Goal: Task Accomplishment & Management: Manage account settings

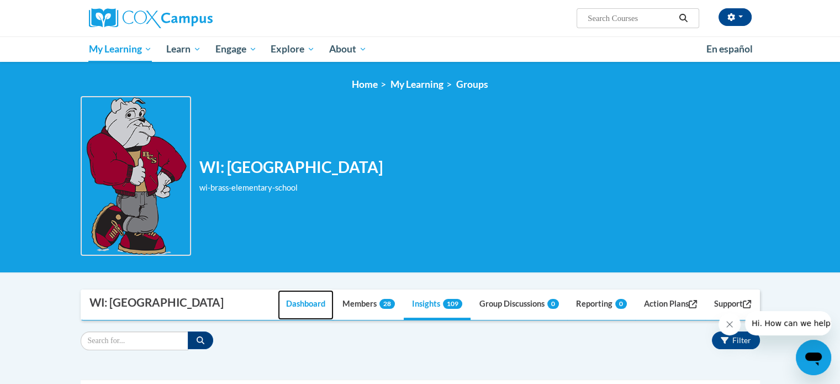
click at [312, 307] on link "Dashboard" at bounding box center [306, 305] width 56 height 30
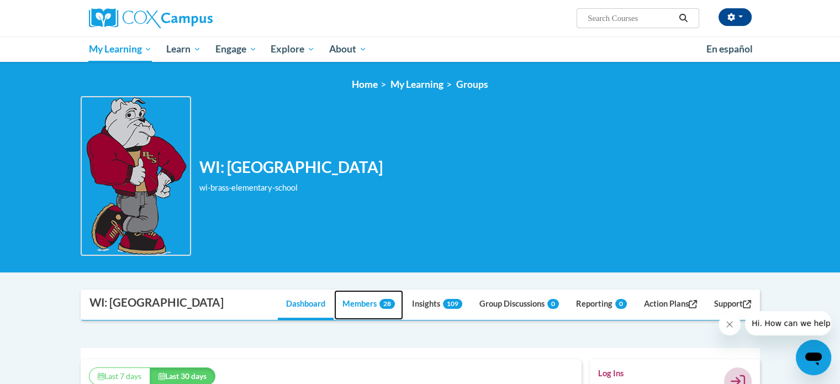
click at [340, 302] on link "Members 28" at bounding box center [368, 305] width 69 height 30
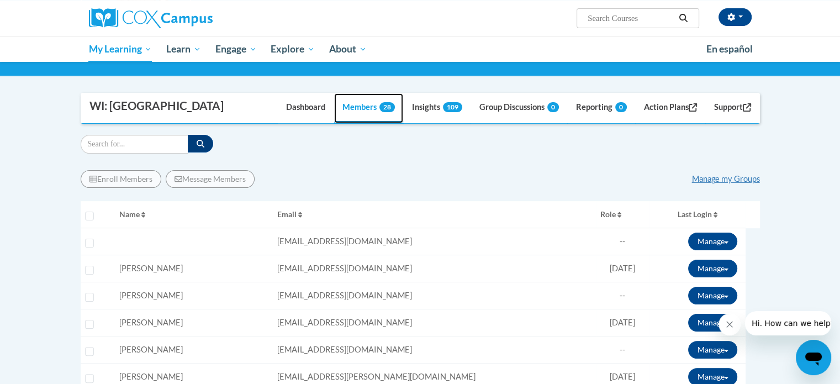
scroll to position [198, 0]
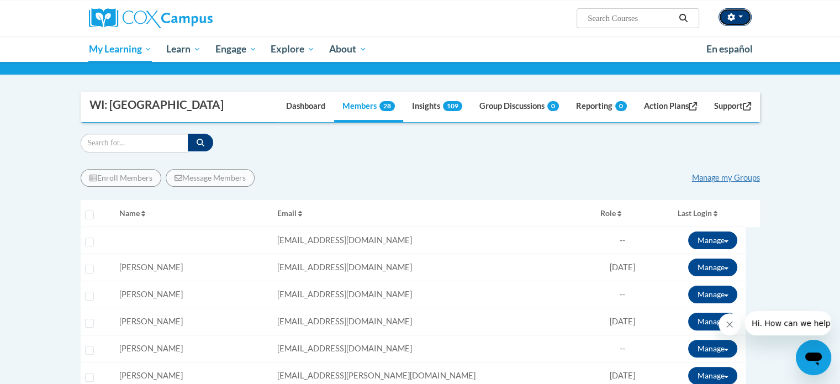
click at [745, 15] on button "button" at bounding box center [735, 17] width 33 height 18
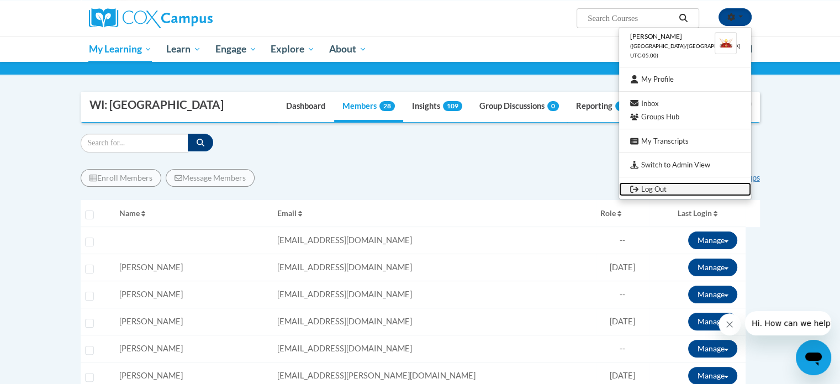
click at [663, 190] on link "Log Out" at bounding box center [685, 189] width 132 height 14
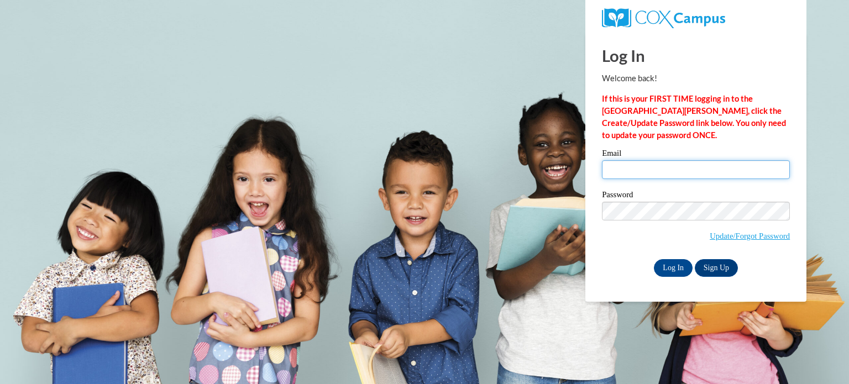
click at [630, 173] on input "Email" at bounding box center [696, 169] width 188 height 19
click at [604, 170] on input "Email" at bounding box center [696, 169] width 188 height 19
type input "jkaufman@kusd.edu"
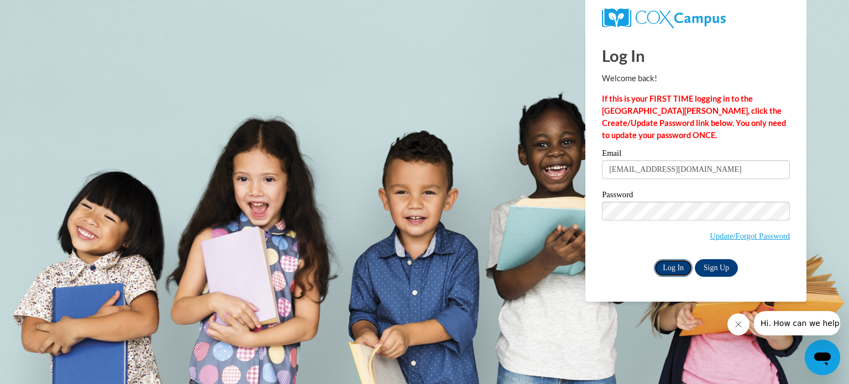
click at [670, 271] on input "Log In" at bounding box center [673, 268] width 39 height 18
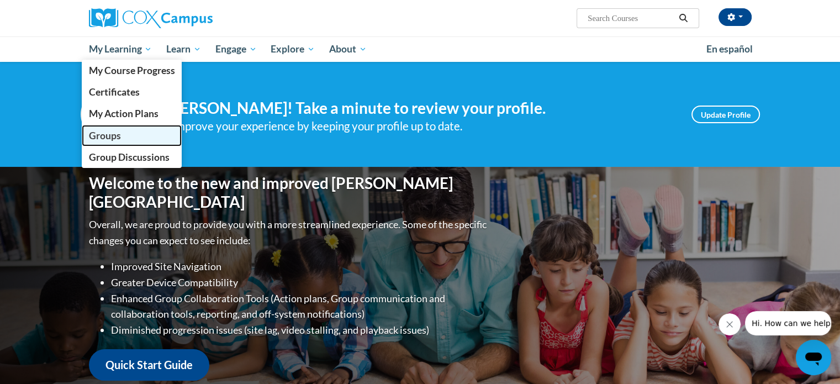
click at [101, 136] on span "Groups" at bounding box center [104, 136] width 32 height 12
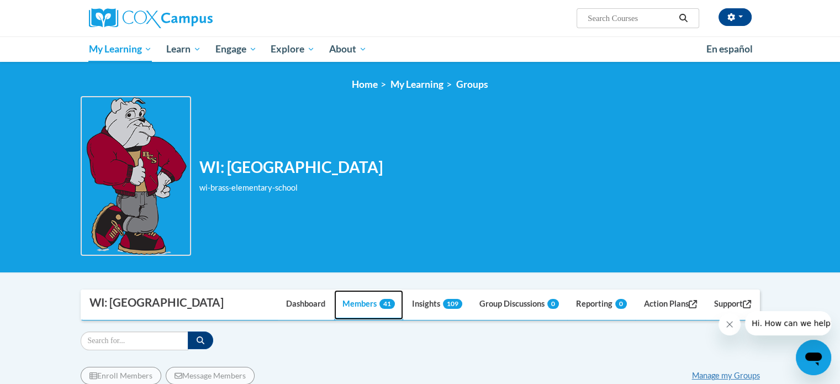
click at [360, 304] on link "Members 41" at bounding box center [368, 305] width 69 height 30
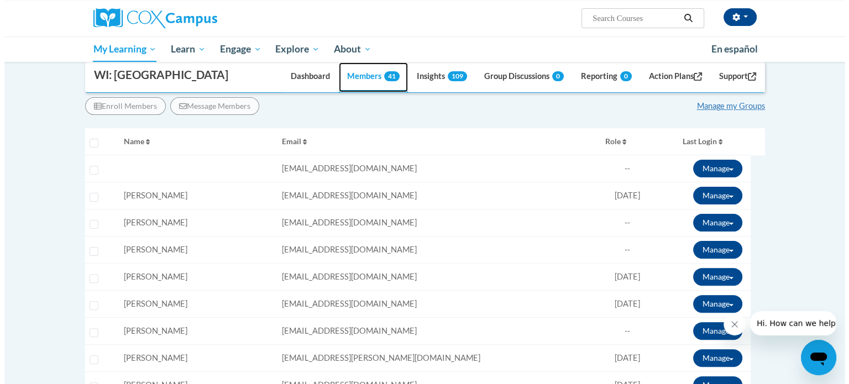
scroll to position [270, 0]
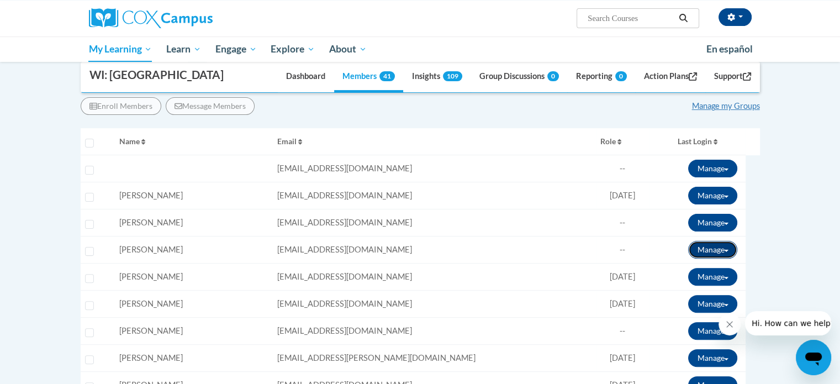
click at [724, 250] on span at bounding box center [726, 251] width 4 height 2
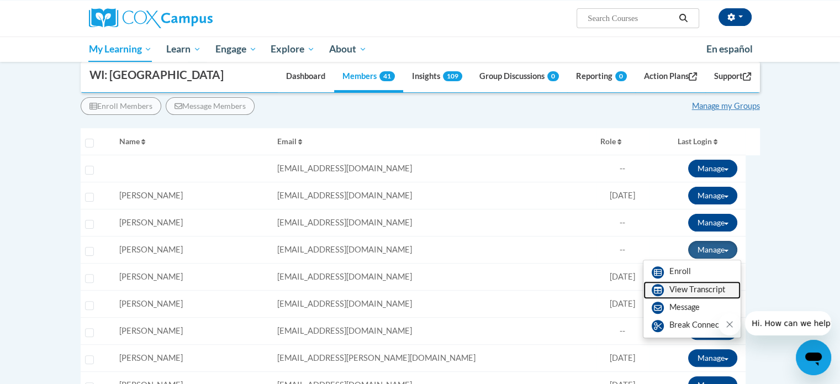
click at [691, 283] on link "View Transcript" at bounding box center [692, 290] width 97 height 18
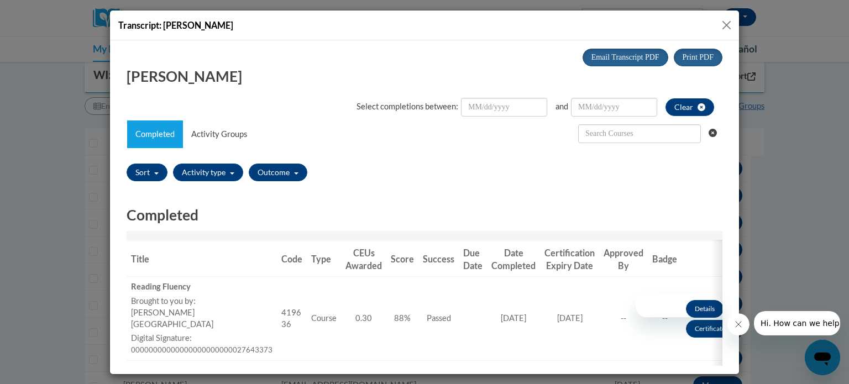
scroll to position [0, 0]
click at [725, 28] on button "Close" at bounding box center [726, 25] width 14 height 14
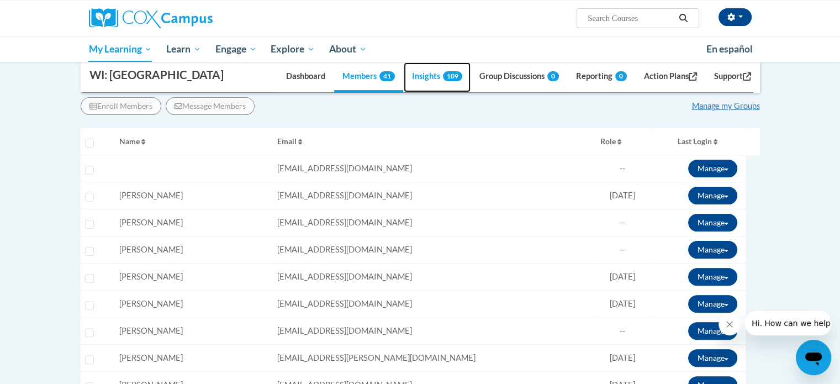
click at [413, 76] on link "Insights 109" at bounding box center [437, 77] width 67 height 30
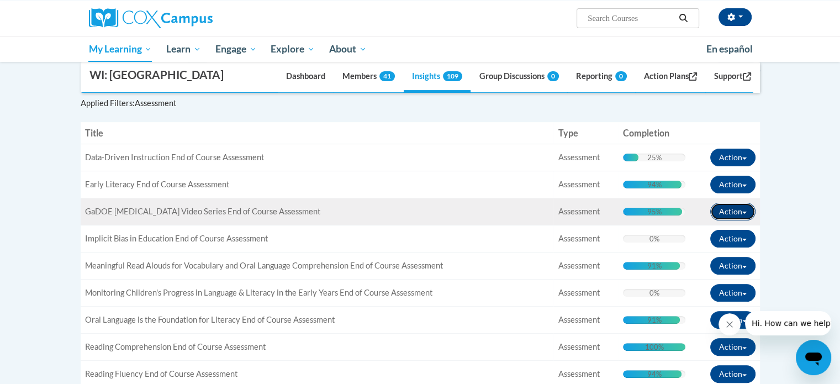
click at [745, 209] on button "Action" at bounding box center [733, 212] width 45 height 18
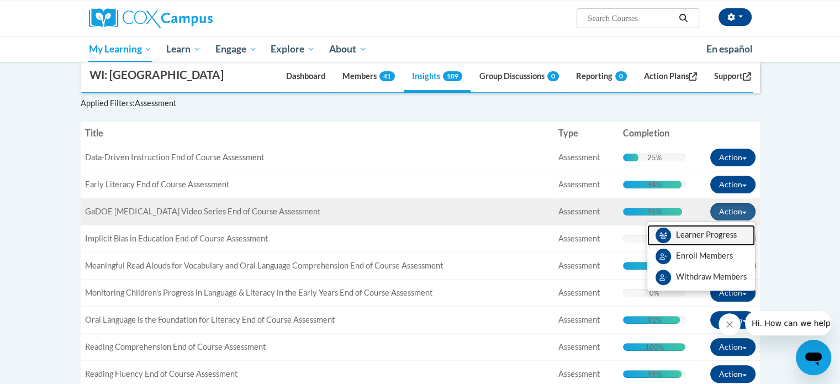
click at [695, 232] on link "Learner Progress" at bounding box center [702, 235] width 108 height 21
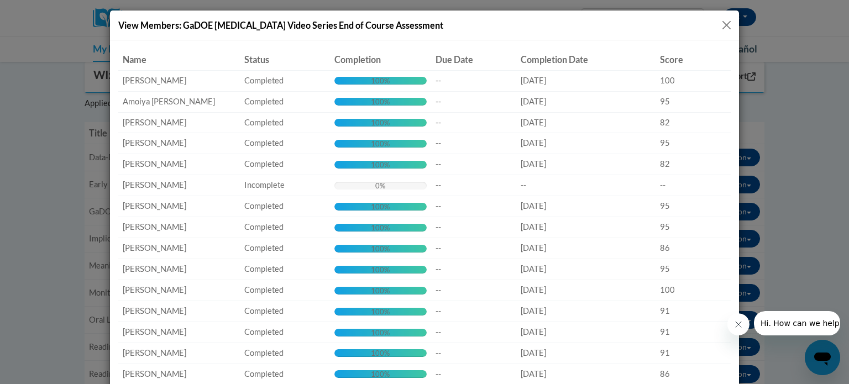
click at [722, 26] on button "Close" at bounding box center [726, 25] width 14 height 14
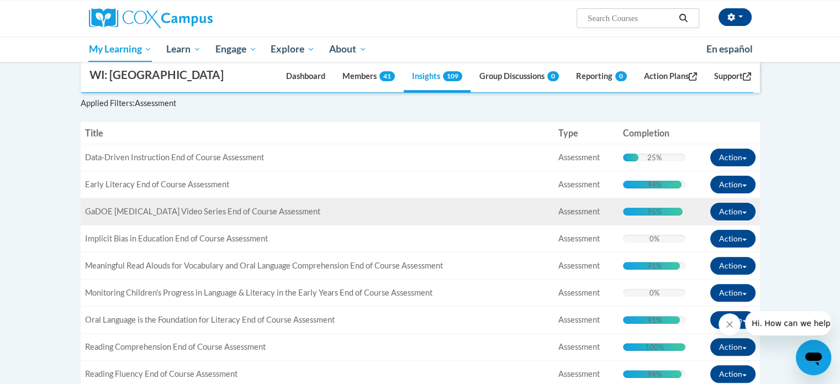
click at [598, 207] on span "Assessment" at bounding box center [578, 211] width 41 height 9
click at [183, 218] on td "Title: GaDOE Dyslexia Video Series End of Course Assessment" at bounding box center [318, 211] width 474 height 27
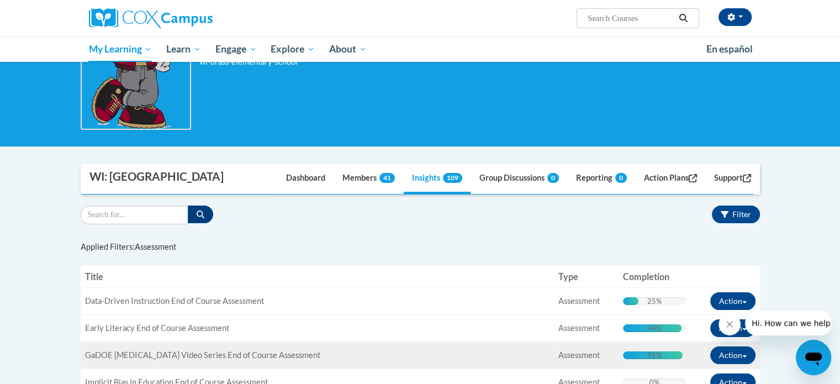
scroll to position [126, 0]
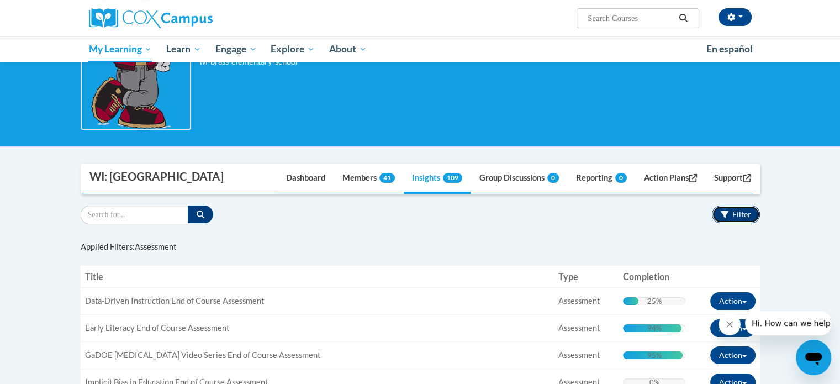
click at [741, 212] on span "Filter" at bounding box center [742, 213] width 19 height 9
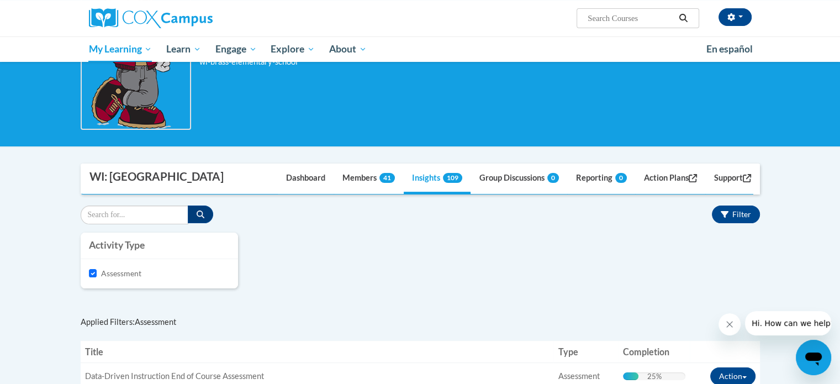
click at [88, 274] on div "Assessment" at bounding box center [159, 273] width 157 height 29
click at [91, 271] on input "Assessment" at bounding box center [93, 273] width 8 height 8
checkbox input "false"
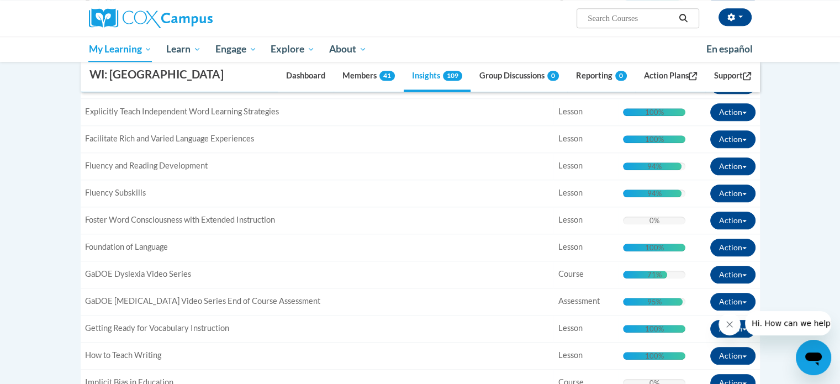
scroll to position [1166, 0]
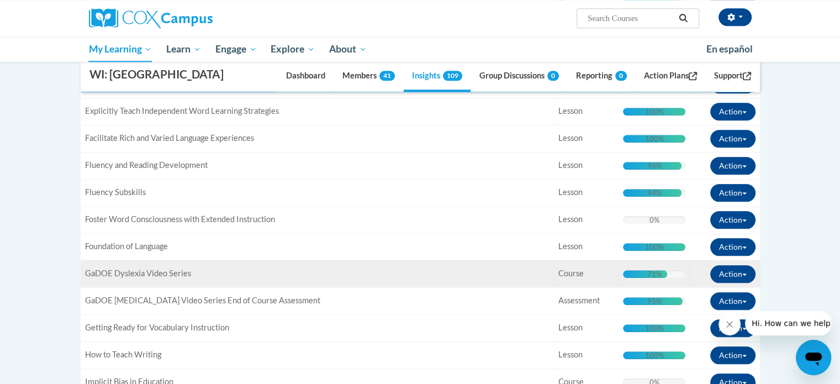
click at [166, 270] on span "GaDOE Dyslexia Video Series" at bounding box center [138, 273] width 106 height 9
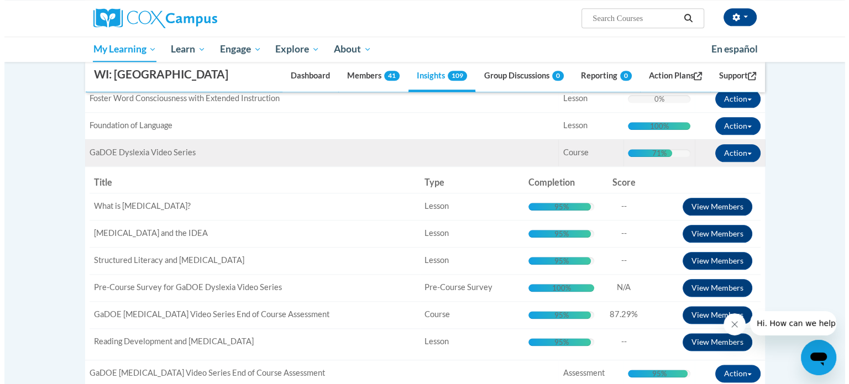
scroll to position [1288, 0]
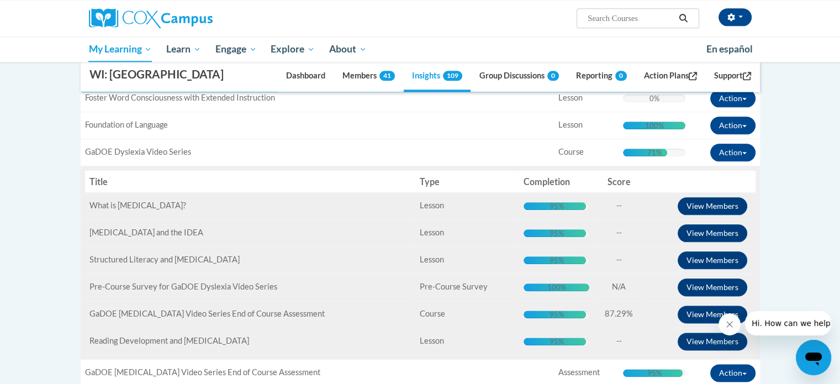
drag, startPoint x: 701, startPoint y: 201, endPoint x: 728, endPoint y: 192, distance: 28.1
click at [728, 192] on td "View Members" at bounding box center [700, 205] width 112 height 27
click at [718, 203] on button "View Members" at bounding box center [713, 206] width 70 height 18
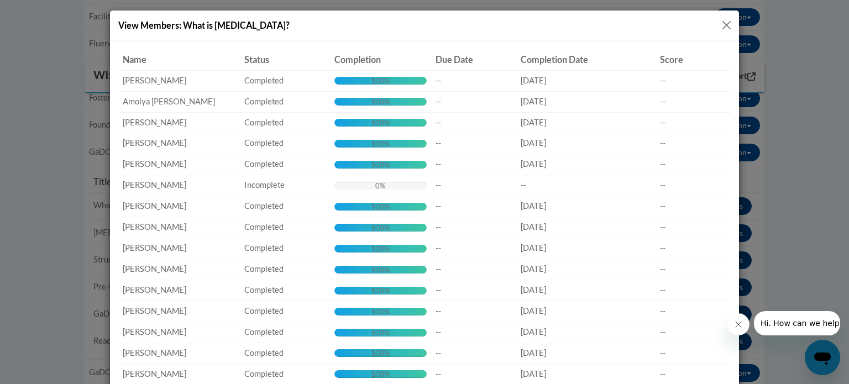
click at [725, 25] on button "Close" at bounding box center [726, 25] width 14 height 14
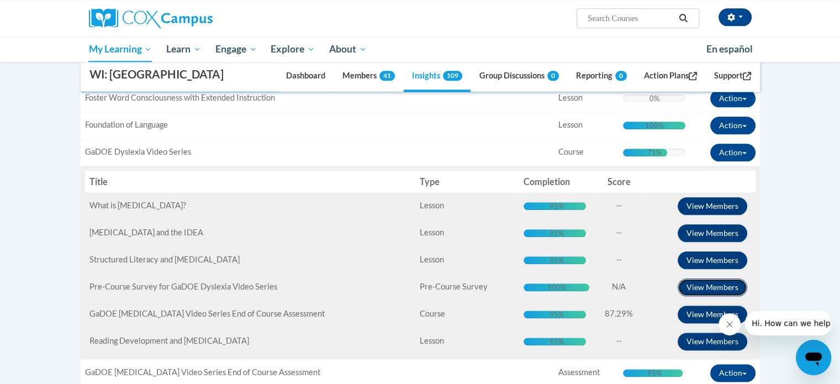
click at [701, 278] on button "View Members" at bounding box center [713, 287] width 70 height 18
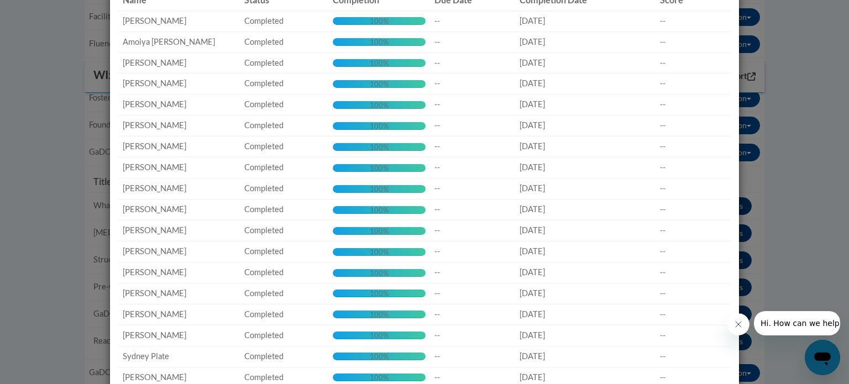
scroll to position [0, 0]
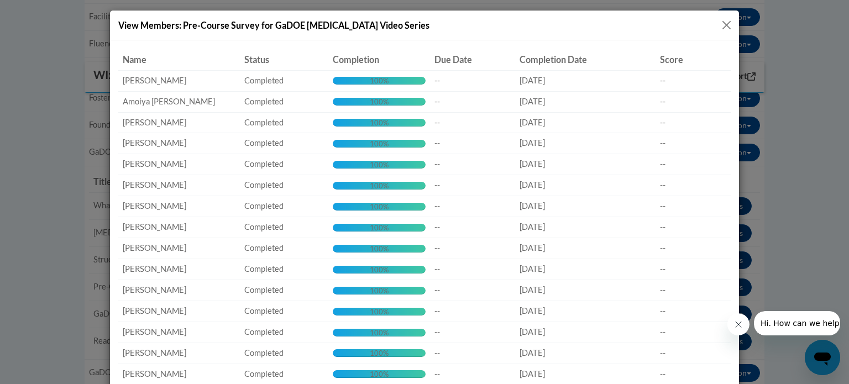
click at [720, 23] on button "Close" at bounding box center [726, 25] width 14 height 14
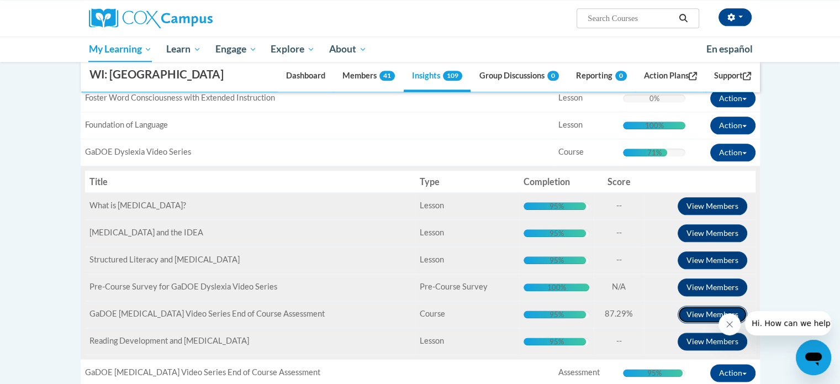
click at [701, 307] on button "View Members" at bounding box center [713, 315] width 70 height 18
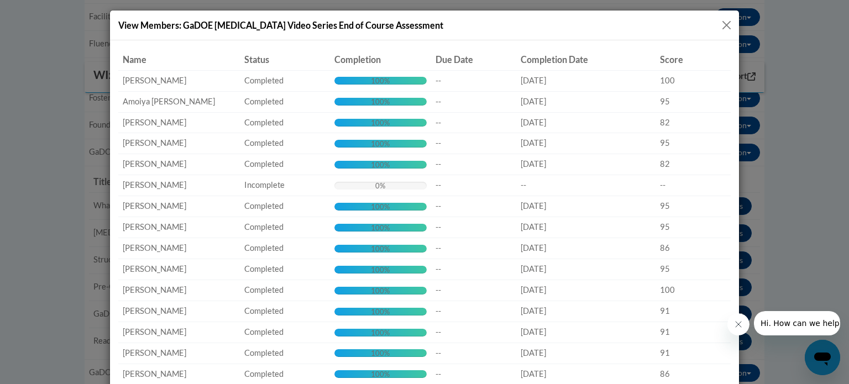
click at [723, 28] on button "Close" at bounding box center [726, 25] width 14 height 14
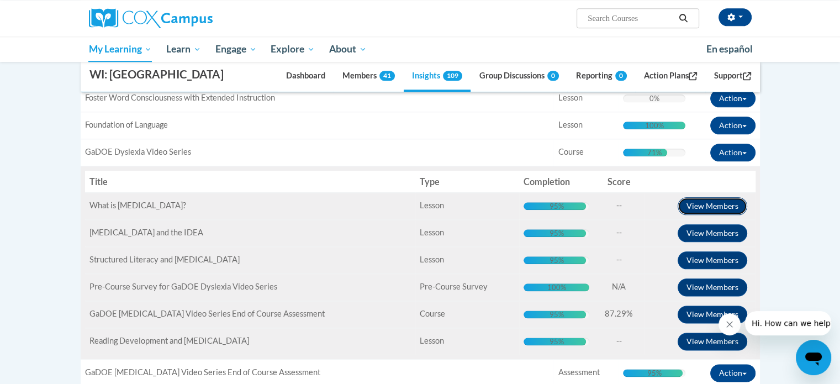
click at [697, 201] on button "View Members" at bounding box center [713, 206] width 70 height 18
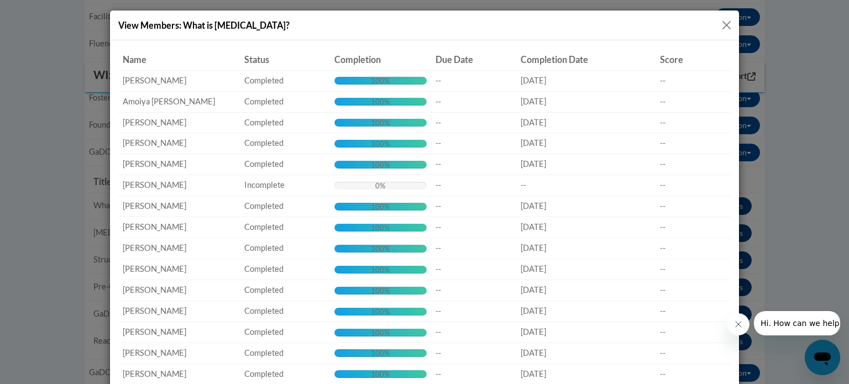
click at [720, 28] on button "Close" at bounding box center [726, 25] width 14 height 14
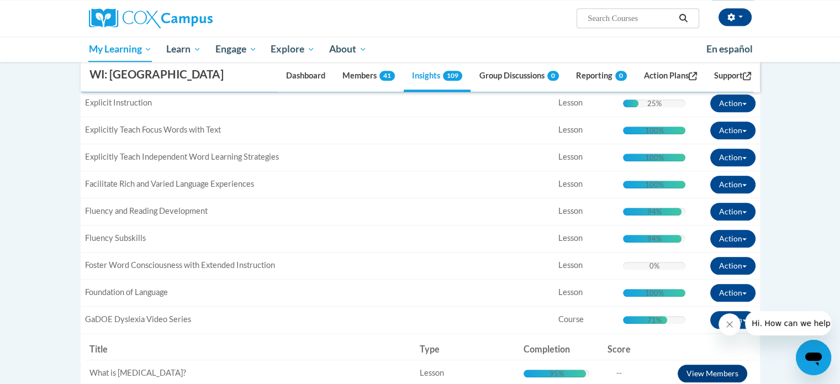
scroll to position [1120, 0]
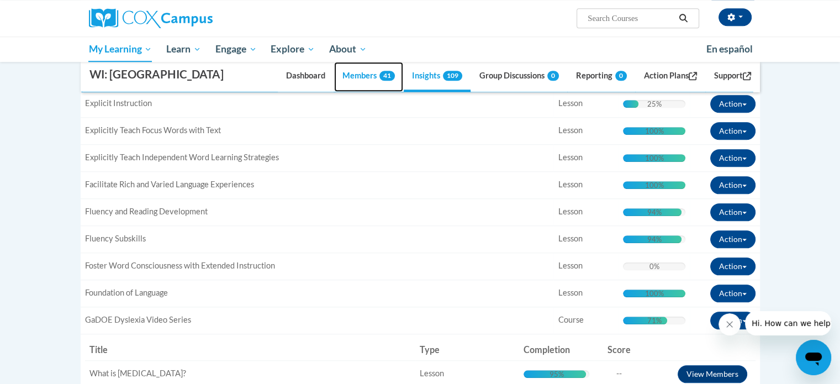
click at [359, 71] on link "Members 41" at bounding box center [368, 77] width 69 height 30
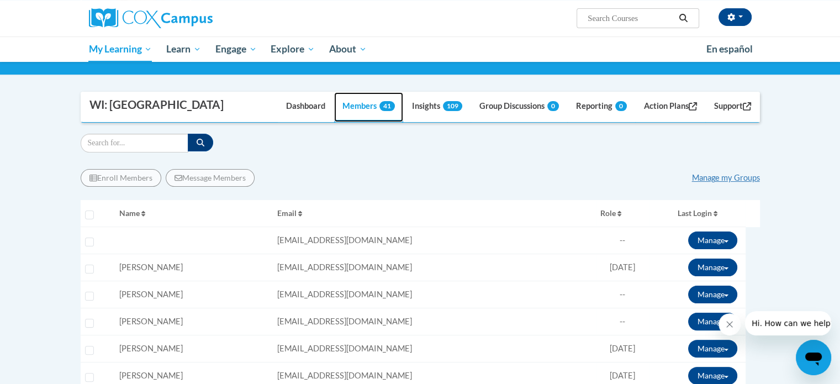
scroll to position [164, 0]
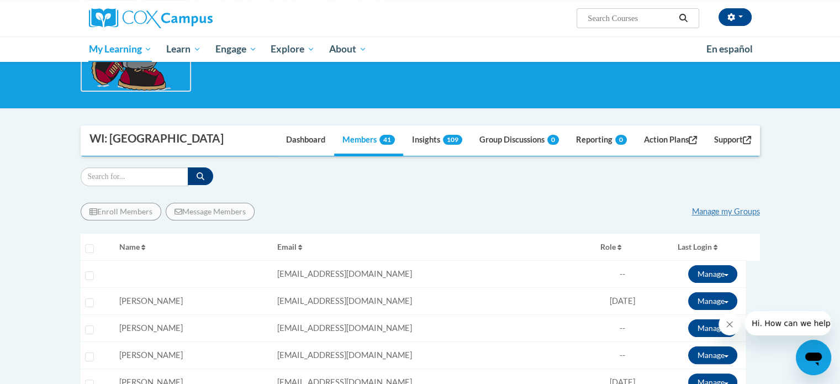
click at [140, 245] on span "Name" at bounding box center [129, 246] width 20 height 9
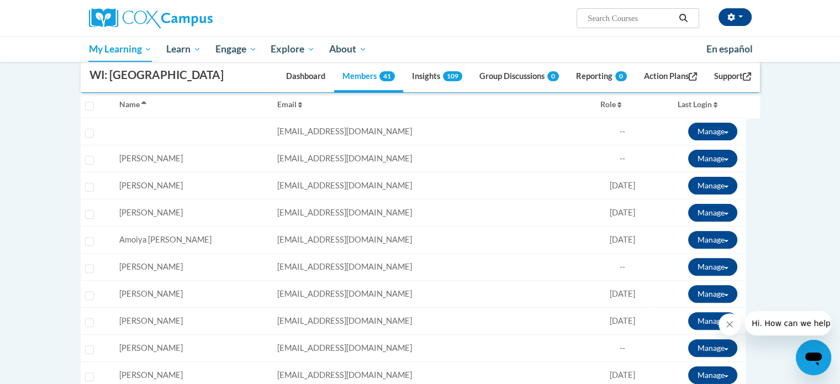
scroll to position [259, 0]
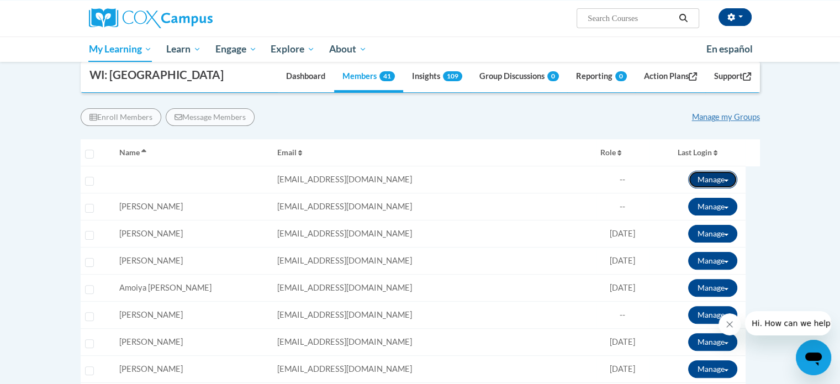
click at [725, 180] on span at bounding box center [726, 181] width 4 height 2
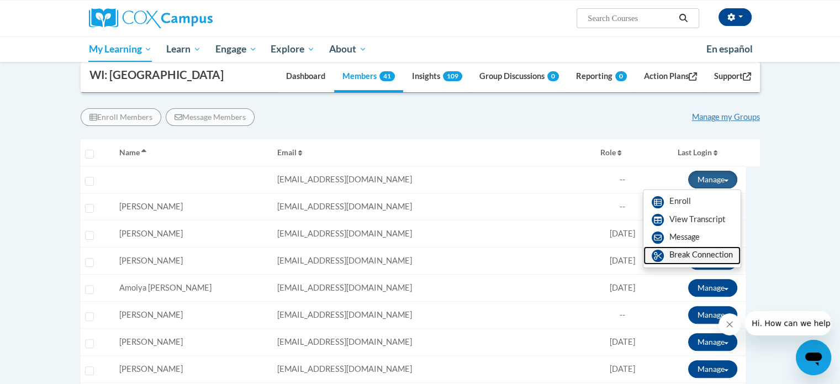
click at [691, 254] on link "Break Connection" at bounding box center [692, 255] width 97 height 18
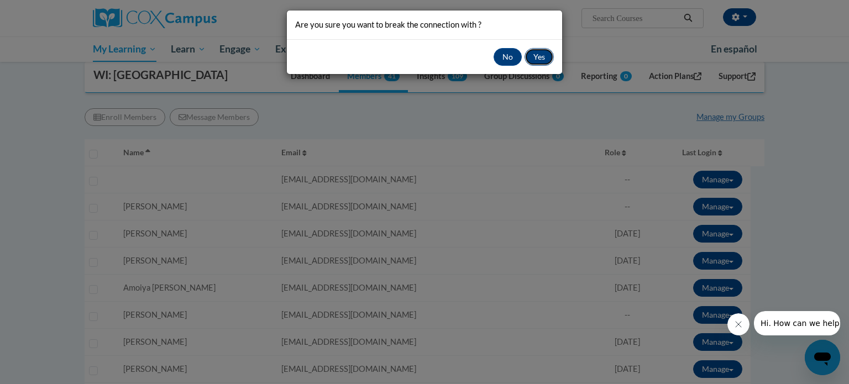
click at [539, 54] on button "Yes" at bounding box center [538, 57] width 29 height 18
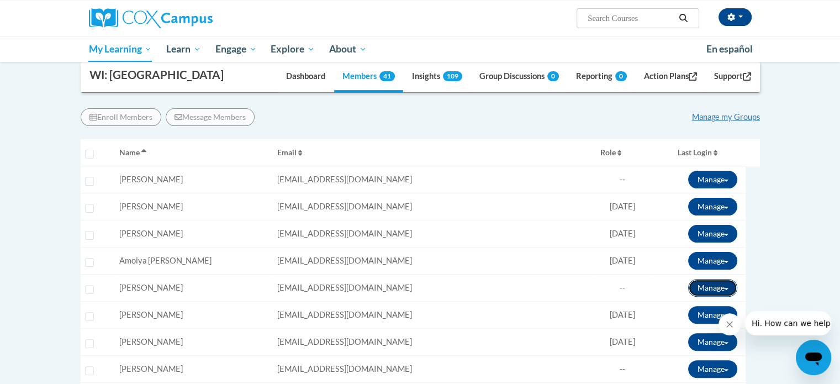
click at [724, 288] on span at bounding box center [726, 289] width 4 height 2
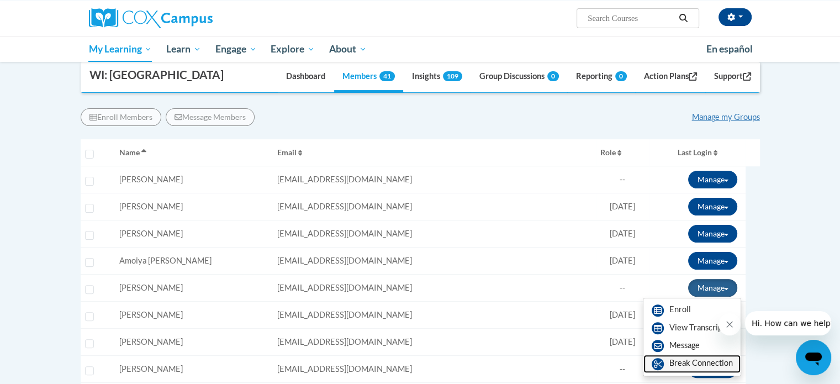
click at [678, 362] on link "Break Connection" at bounding box center [692, 364] width 97 height 18
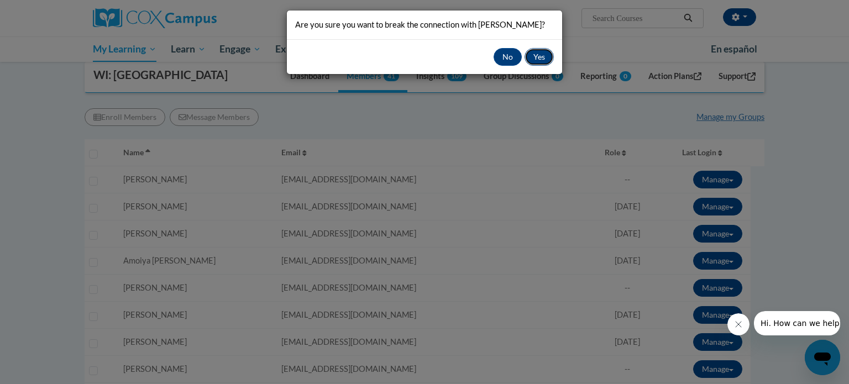
click at [535, 57] on button "Yes" at bounding box center [538, 57] width 29 height 18
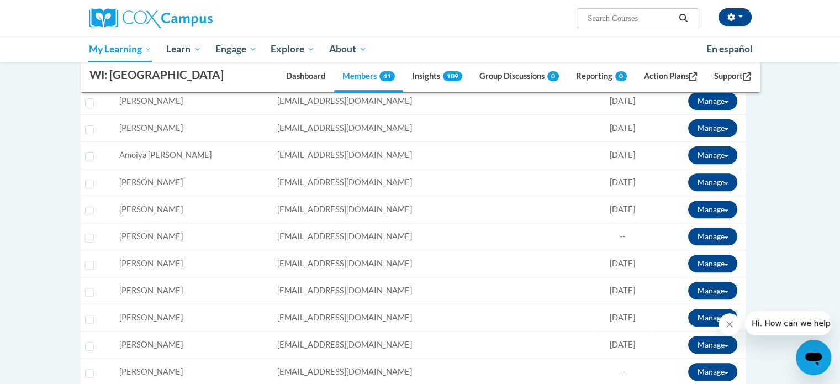
scroll to position [392, 0]
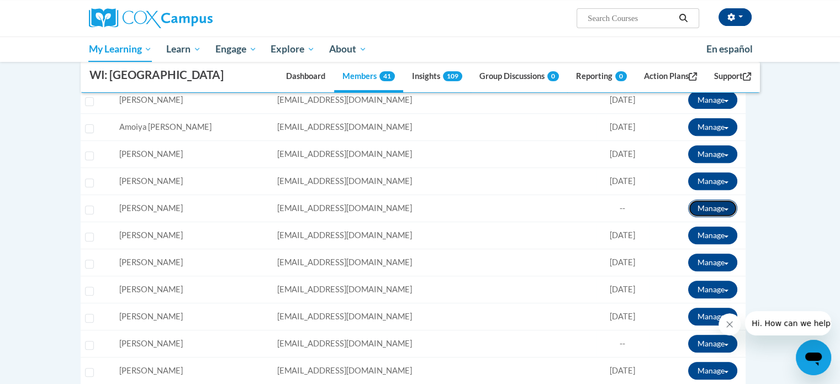
click at [724, 204] on button "Manage" at bounding box center [712, 208] width 49 height 18
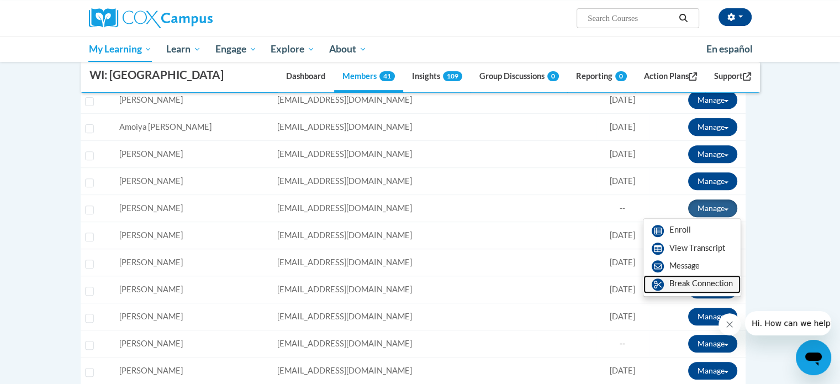
click at [689, 286] on link "Break Connection" at bounding box center [692, 284] width 97 height 18
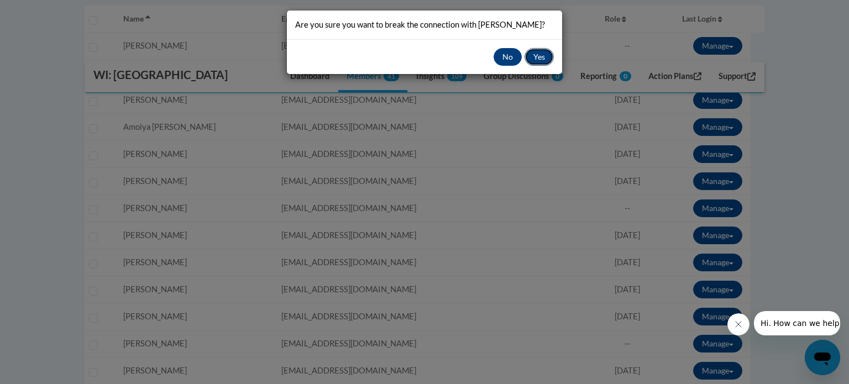
click at [532, 59] on button "Yes" at bounding box center [538, 57] width 29 height 18
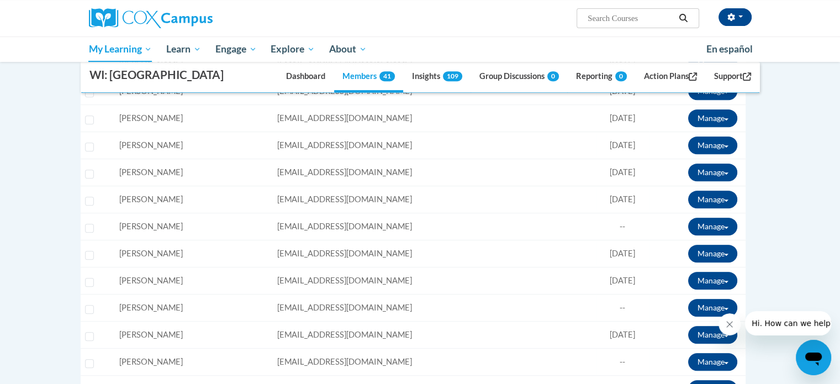
scroll to position [483, 0]
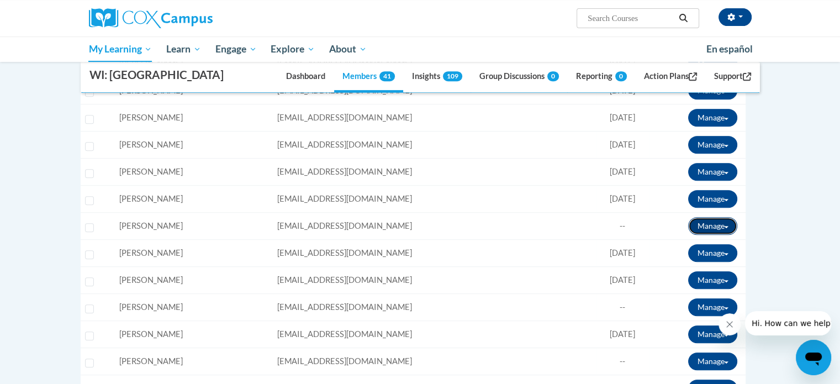
click at [722, 223] on button "Manage" at bounding box center [712, 226] width 49 height 18
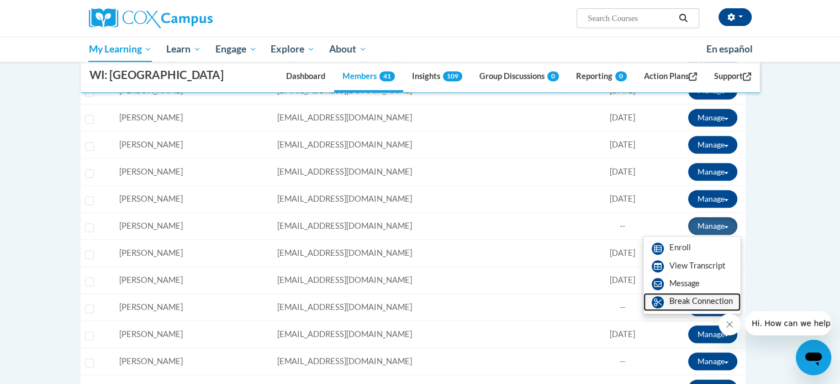
click at [671, 302] on link "Break Connection" at bounding box center [692, 302] width 97 height 18
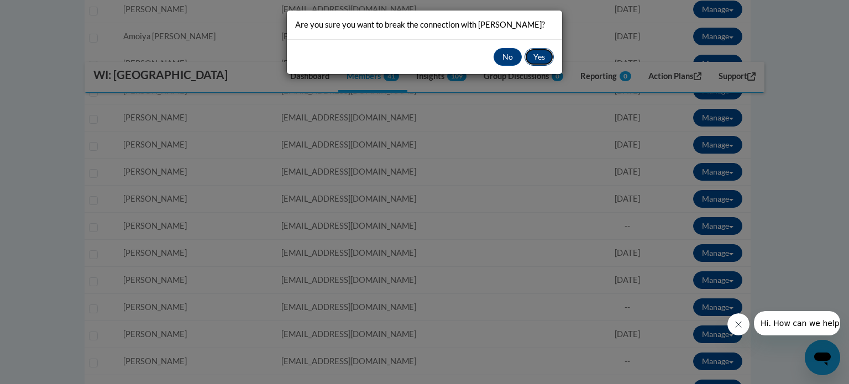
click at [540, 55] on button "Yes" at bounding box center [538, 57] width 29 height 18
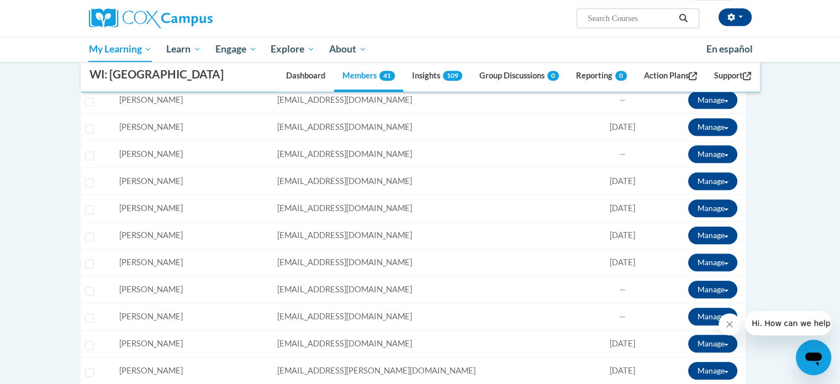
scroll to position [664, 0]
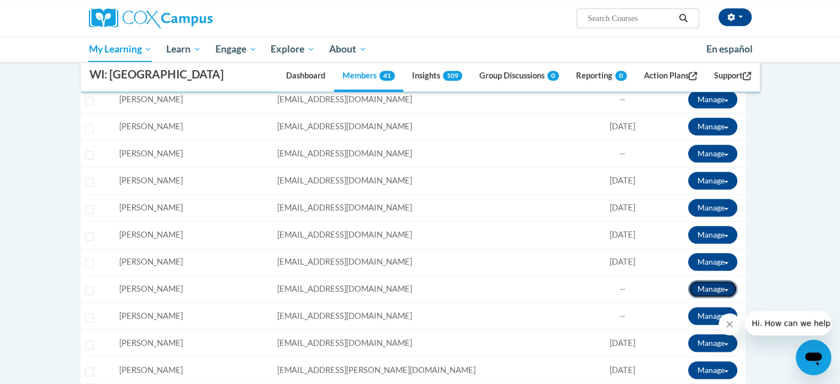
click at [724, 289] on span at bounding box center [726, 290] width 4 height 2
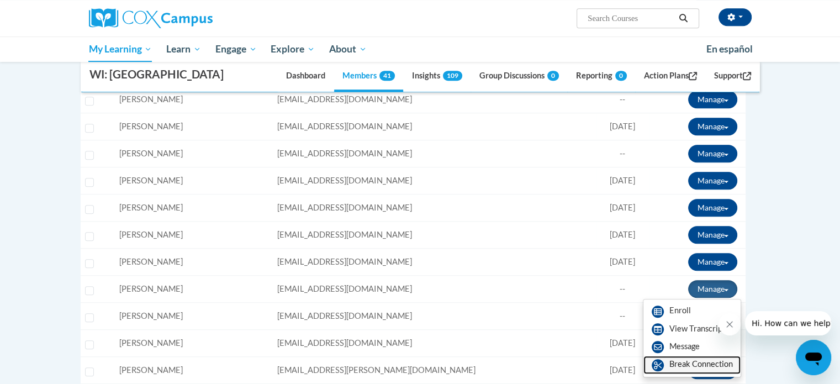
click at [683, 366] on link "Break Connection" at bounding box center [692, 365] width 97 height 18
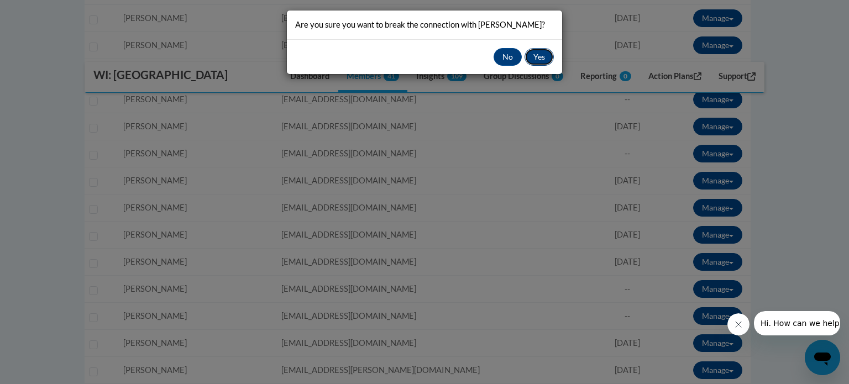
click at [539, 54] on button "Yes" at bounding box center [538, 57] width 29 height 18
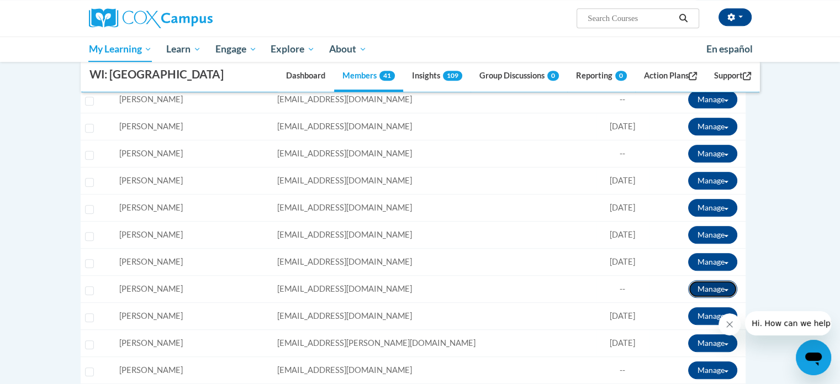
click at [724, 289] on span at bounding box center [726, 290] width 4 height 2
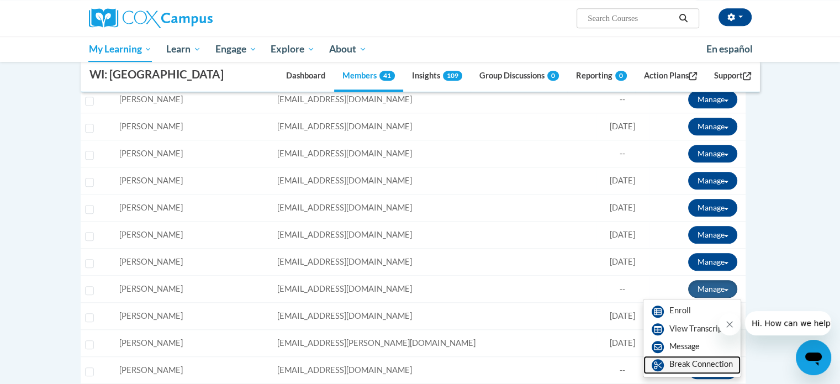
click at [674, 364] on link "Break Connection" at bounding box center [692, 365] width 97 height 18
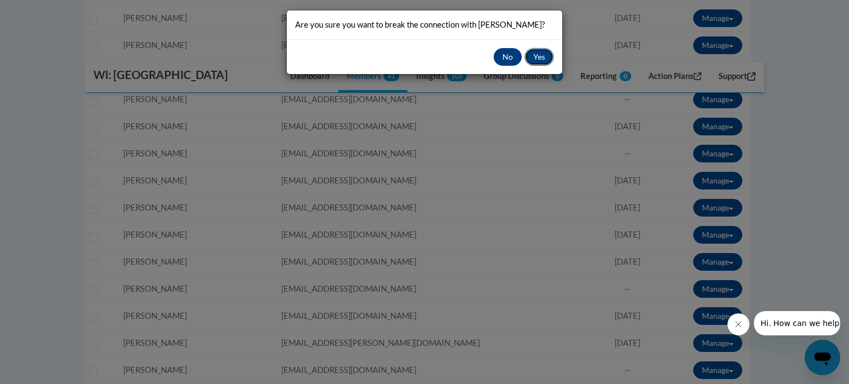
click at [538, 55] on button "Yes" at bounding box center [538, 57] width 29 height 18
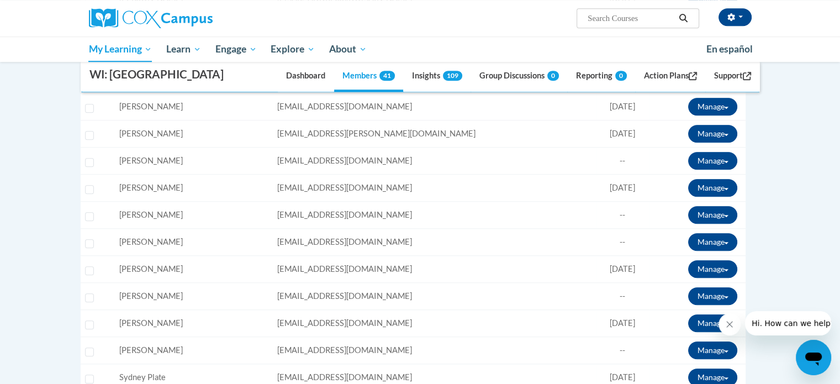
scroll to position [845, 0]
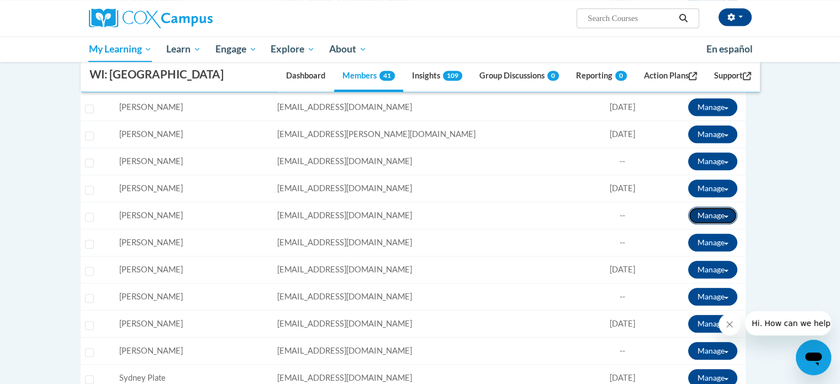
click at [723, 210] on button "Manage" at bounding box center [712, 216] width 49 height 18
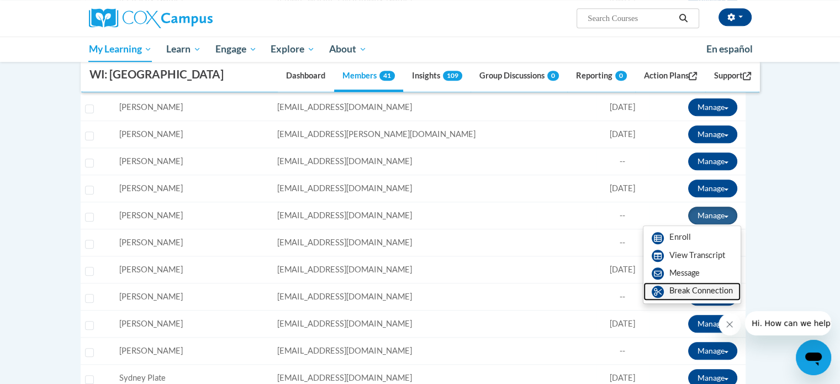
click at [670, 292] on link "Break Connection" at bounding box center [692, 291] width 97 height 18
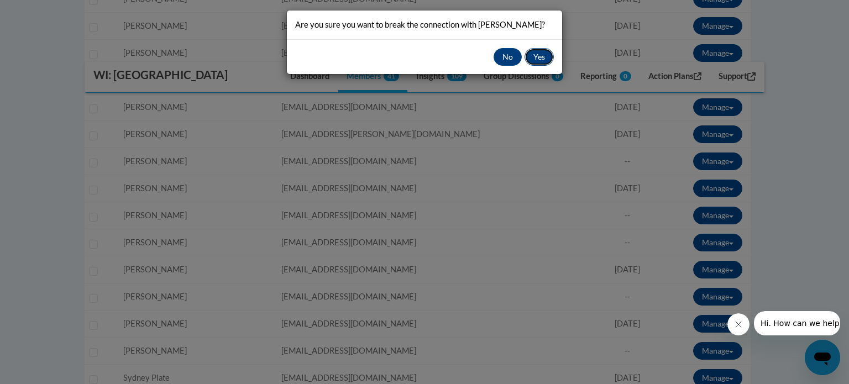
click at [539, 56] on button "Yes" at bounding box center [538, 57] width 29 height 18
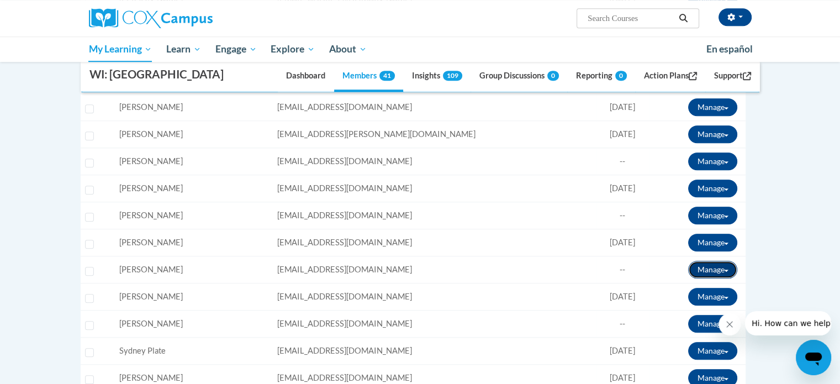
click at [723, 265] on button "Manage" at bounding box center [712, 270] width 49 height 18
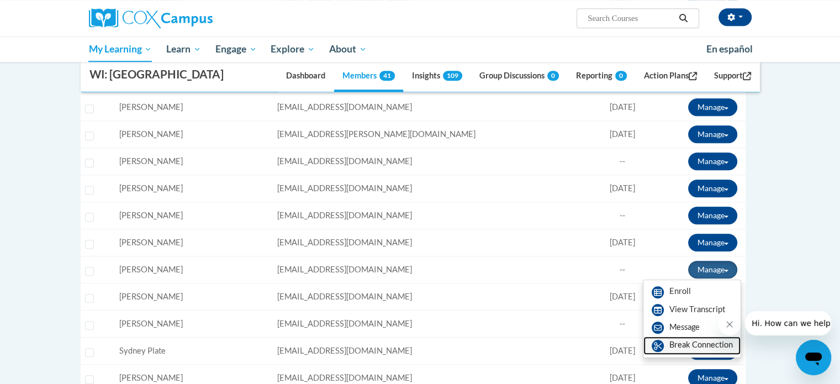
click at [671, 346] on link "Break Connection" at bounding box center [692, 345] width 97 height 18
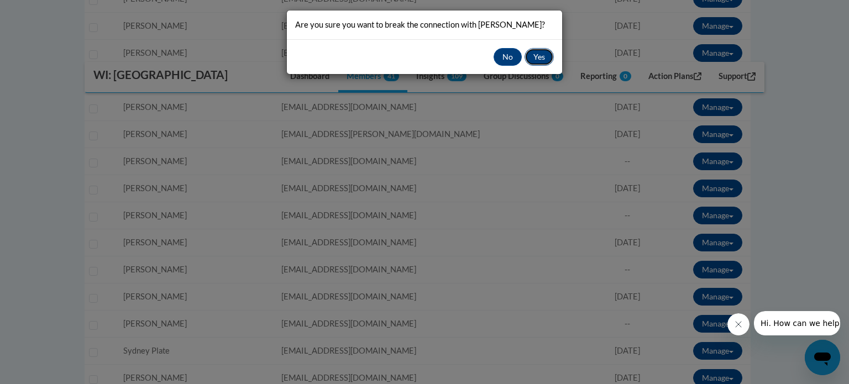
click at [547, 52] on button "Yes" at bounding box center [538, 57] width 29 height 18
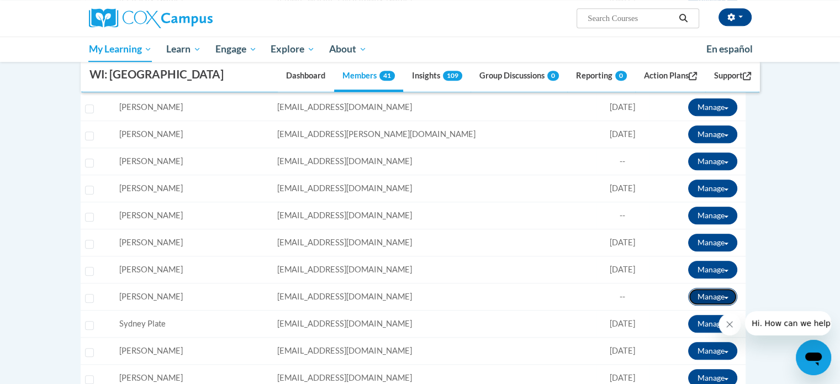
click at [719, 293] on button "Manage" at bounding box center [712, 297] width 49 height 18
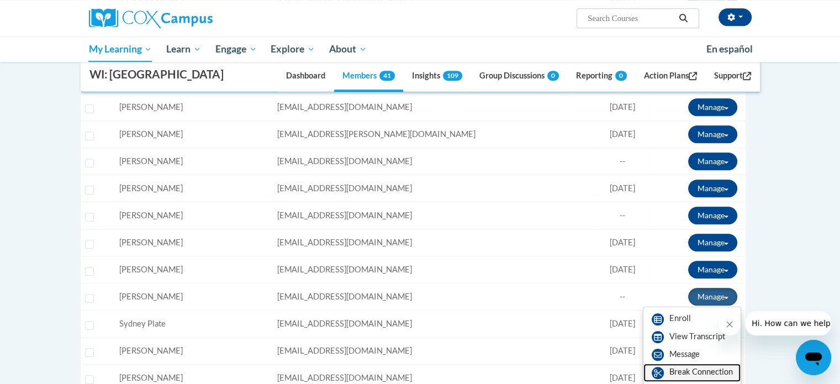
click at [687, 366] on link "Break Connection" at bounding box center [692, 373] width 97 height 18
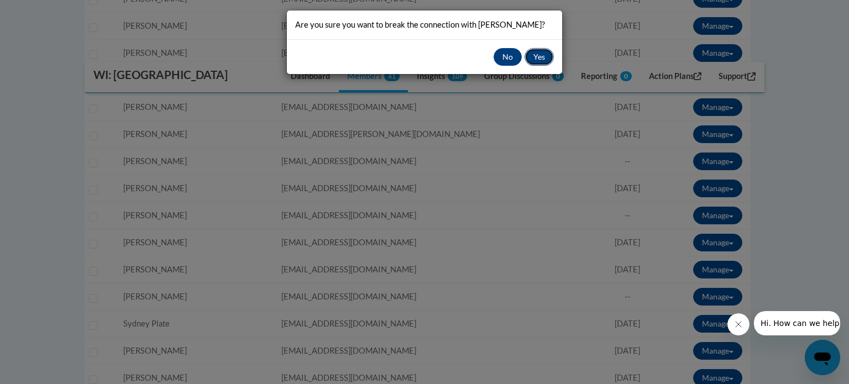
click at [538, 59] on button "Yes" at bounding box center [538, 57] width 29 height 18
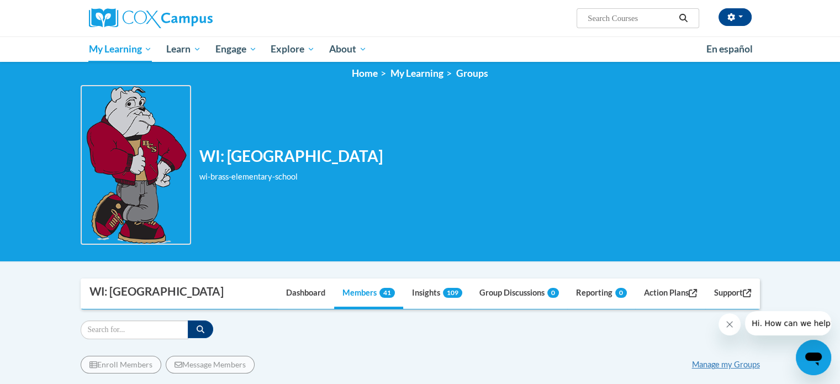
scroll to position [0, 0]
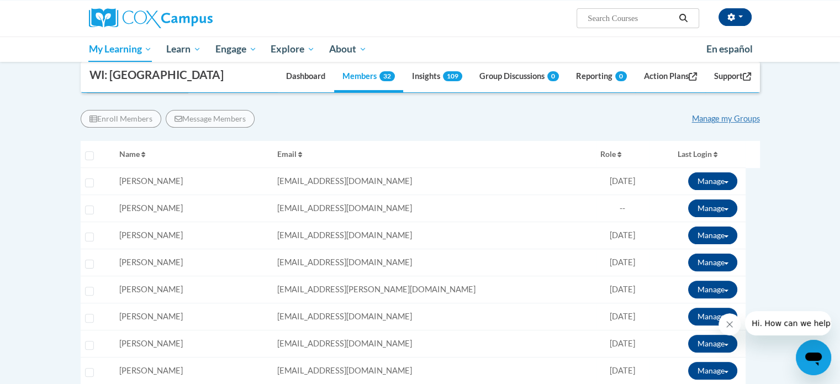
scroll to position [263, 0]
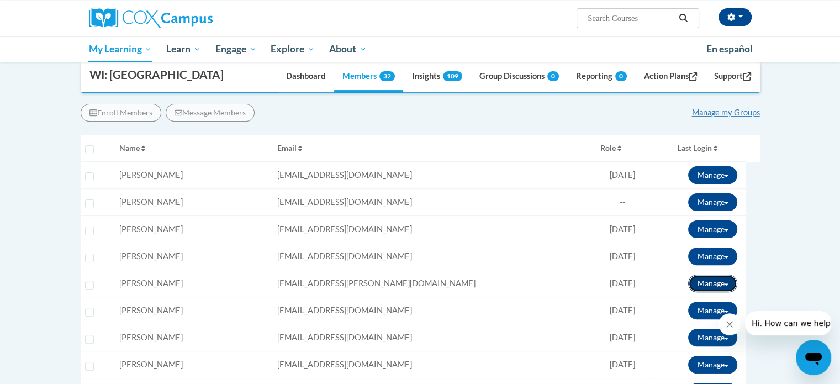
click at [722, 280] on button "Manage" at bounding box center [712, 284] width 49 height 18
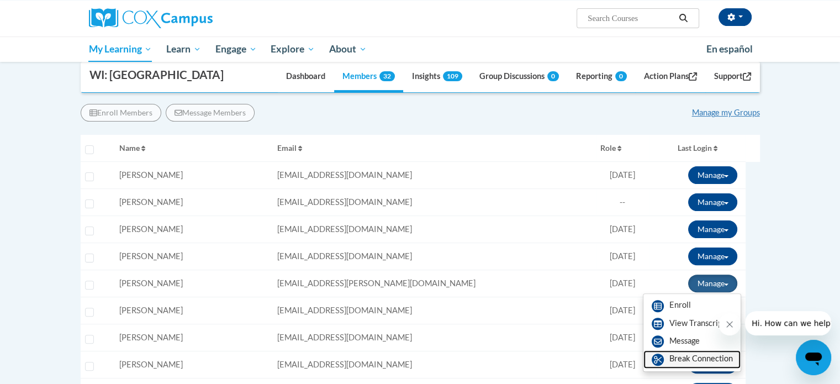
click at [672, 362] on link "Break Connection" at bounding box center [692, 359] width 97 height 18
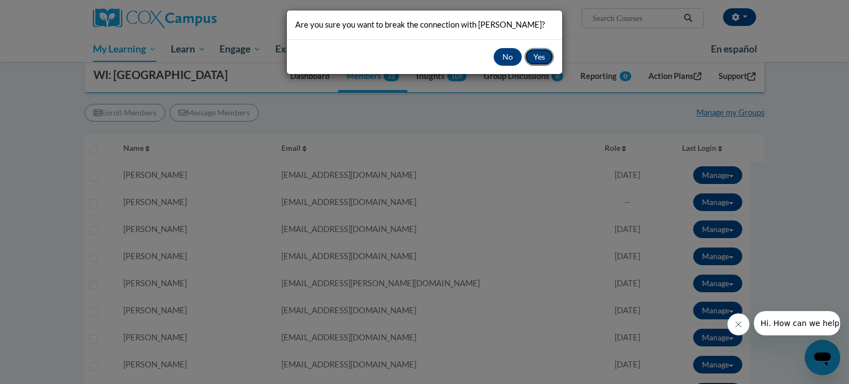
click at [538, 55] on button "Yes" at bounding box center [538, 57] width 29 height 18
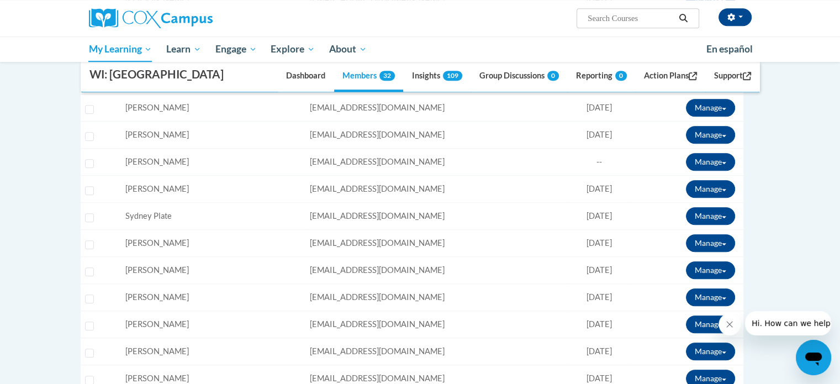
scroll to position [873, 0]
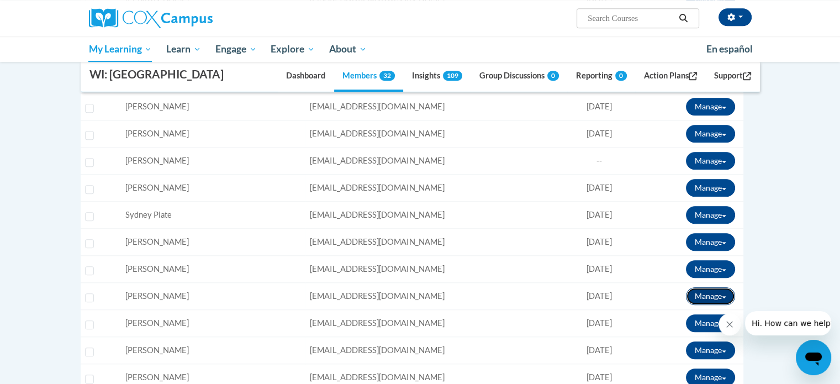
click at [726, 294] on button "Manage" at bounding box center [710, 296] width 49 height 18
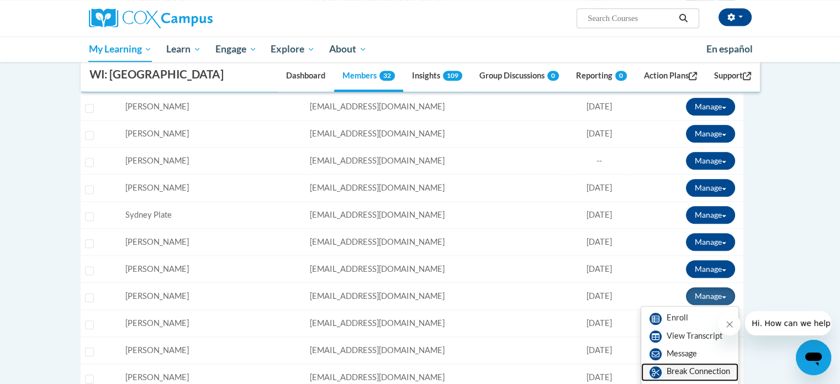
click at [682, 367] on link "Break Connection" at bounding box center [689, 372] width 97 height 18
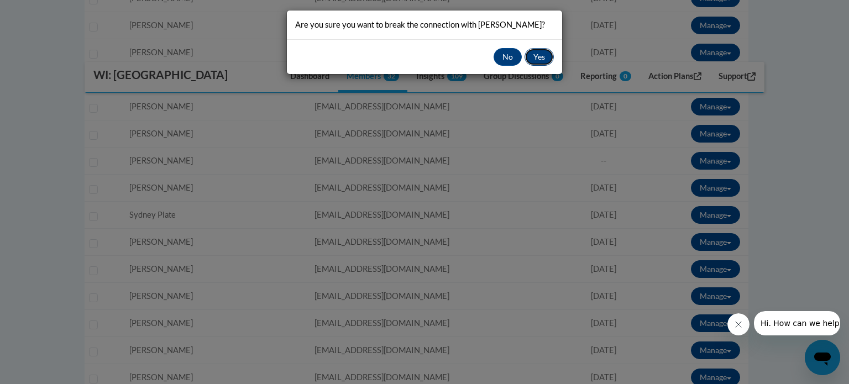
click at [544, 57] on button "Yes" at bounding box center [538, 57] width 29 height 18
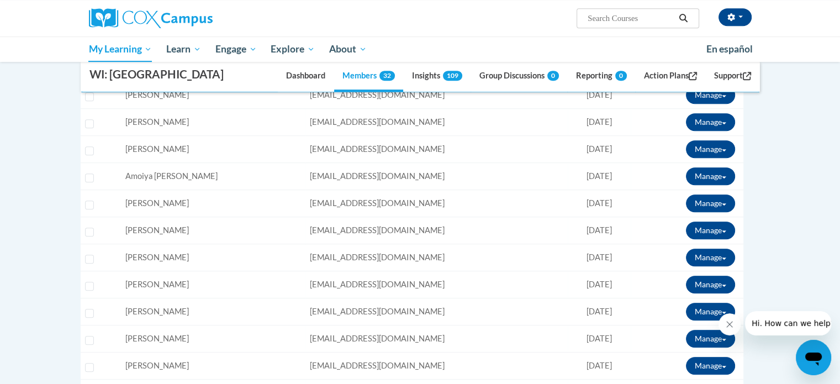
scroll to position [614, 0]
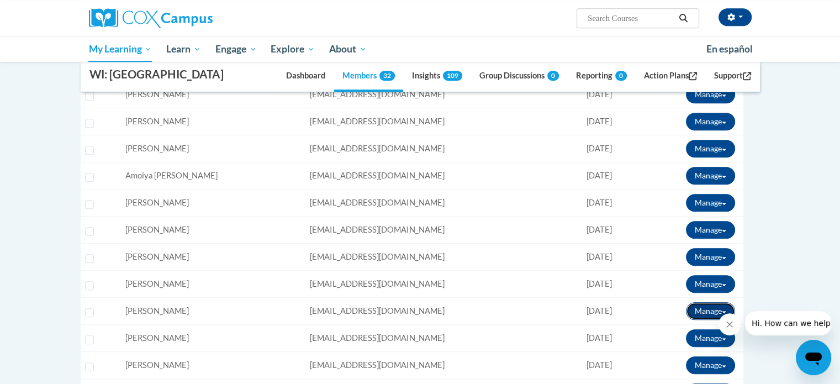
click at [722, 305] on button "Manage" at bounding box center [710, 311] width 49 height 18
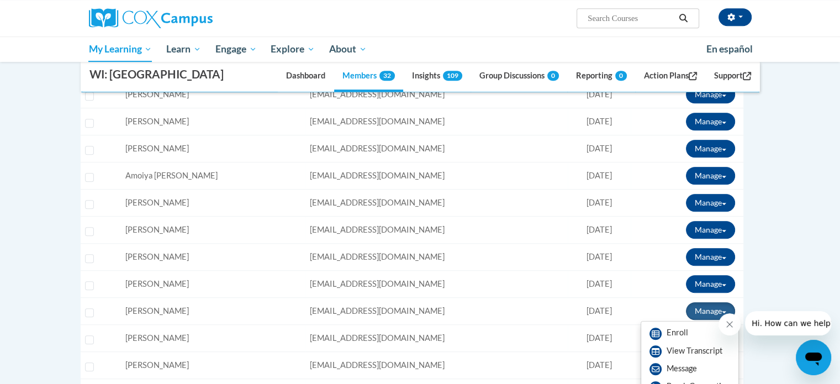
click at [397, 310] on td "Email: lmcnelly@kusd.edu" at bounding box center [437, 311] width 262 height 27
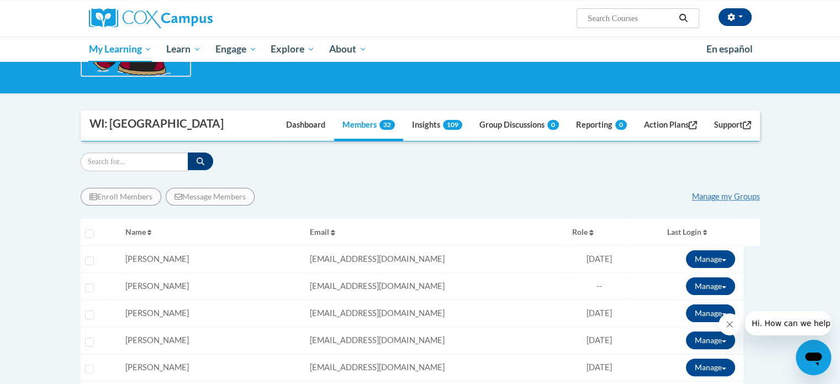
scroll to position [178, 0]
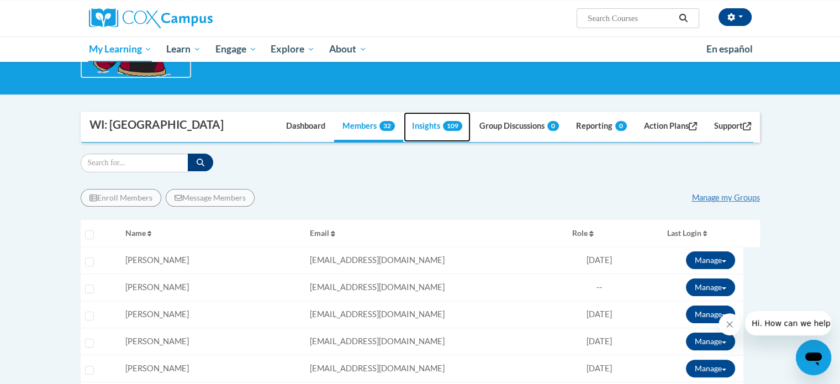
click at [427, 128] on link "Insights 109" at bounding box center [437, 127] width 67 height 30
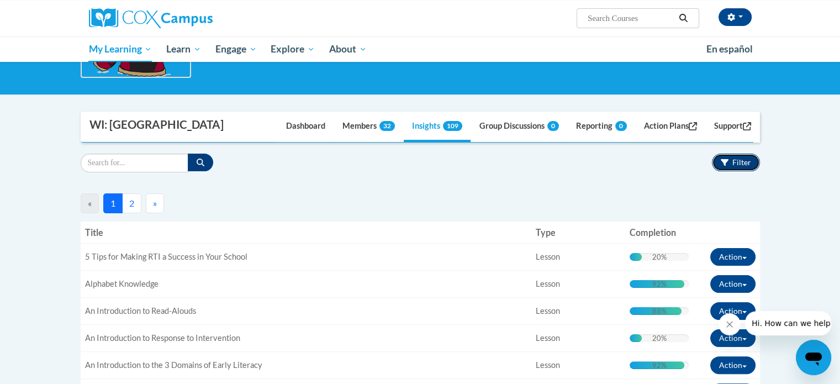
click at [727, 159] on icon "button" at bounding box center [725, 162] width 8 height 7
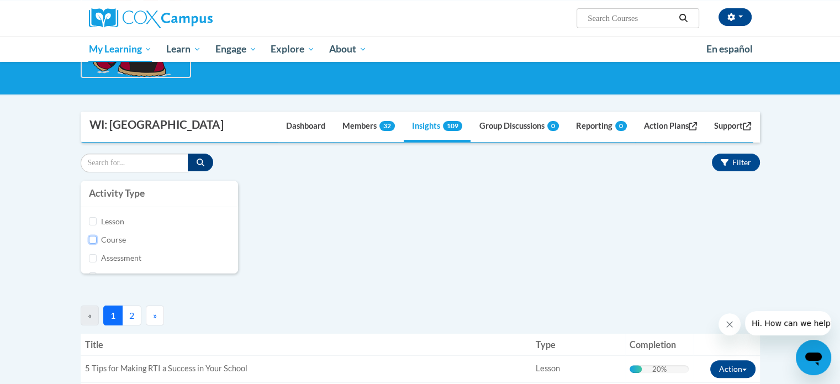
click at [94, 238] on input "Course" at bounding box center [93, 240] width 8 height 8
checkbox input "true"
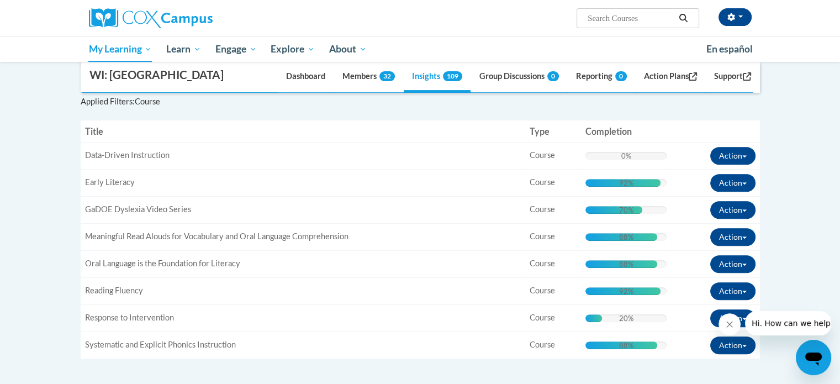
scroll to position [386, 0]
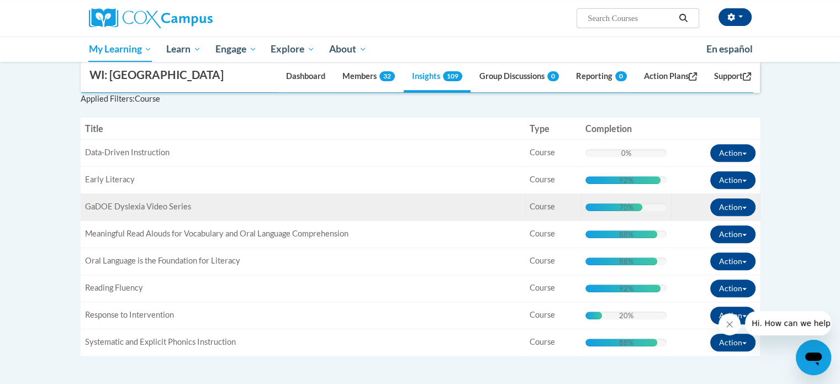
click at [164, 205] on span "GaDOE Dyslexia Video Series" at bounding box center [138, 206] width 106 height 9
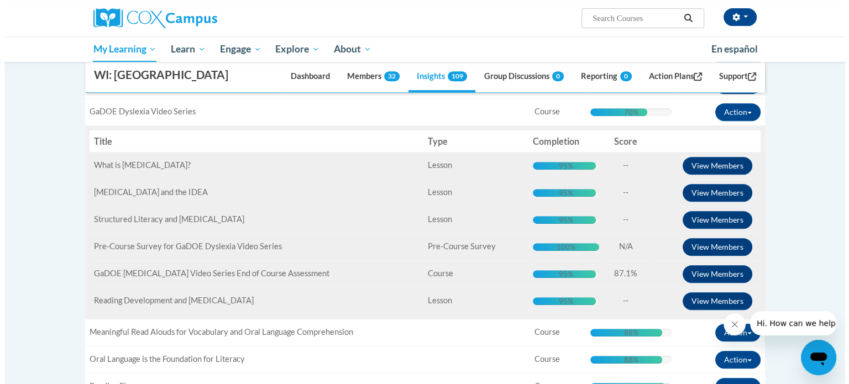
scroll to position [471, 0]
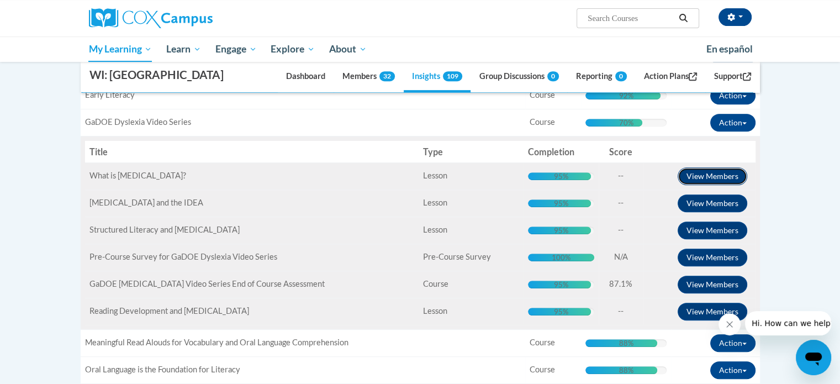
click at [716, 170] on button "View Members" at bounding box center [713, 176] width 70 height 18
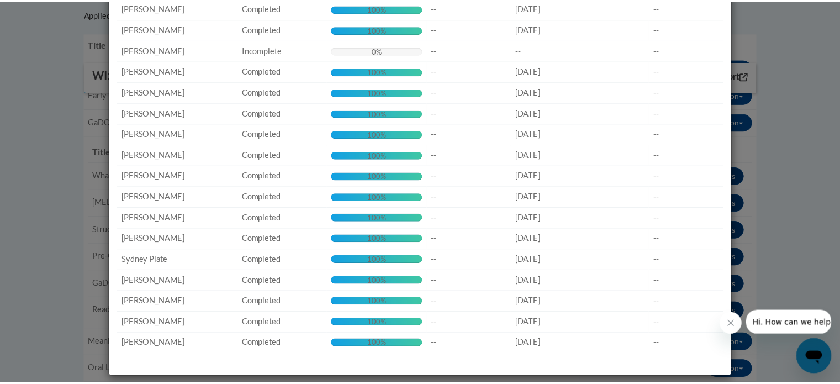
scroll to position [0, 0]
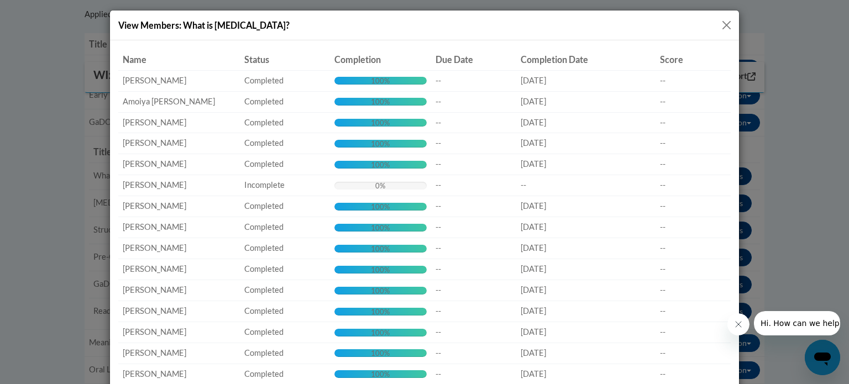
click at [725, 24] on button "Close" at bounding box center [726, 25] width 14 height 14
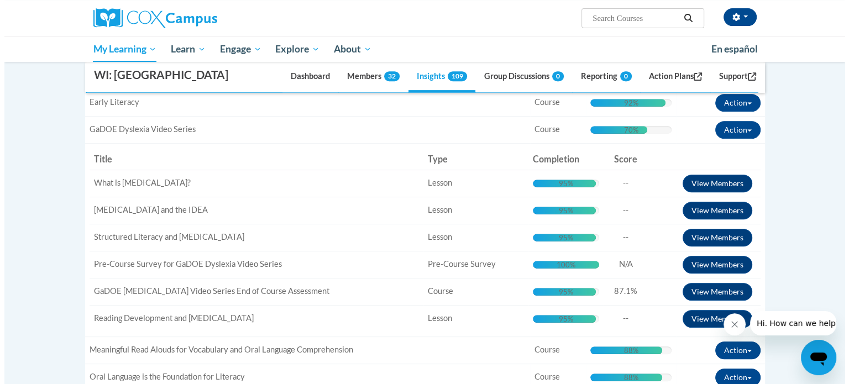
scroll to position [466, 0]
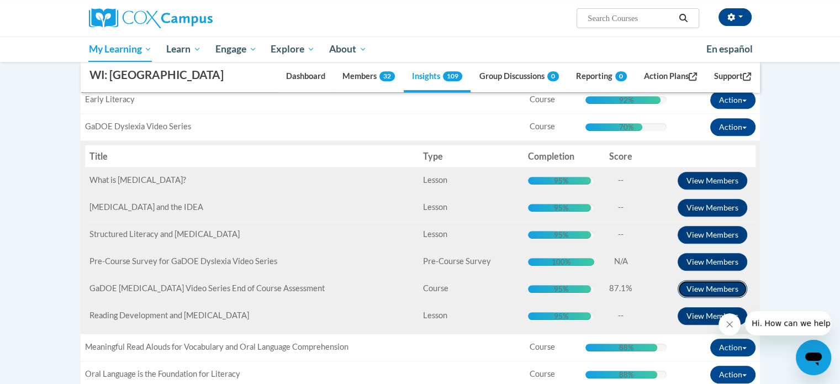
click at [706, 285] on button "View Members" at bounding box center [713, 289] width 70 height 18
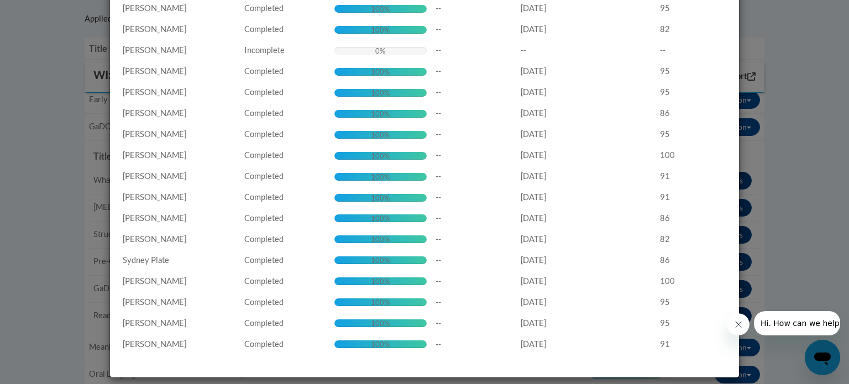
scroll to position [0, 0]
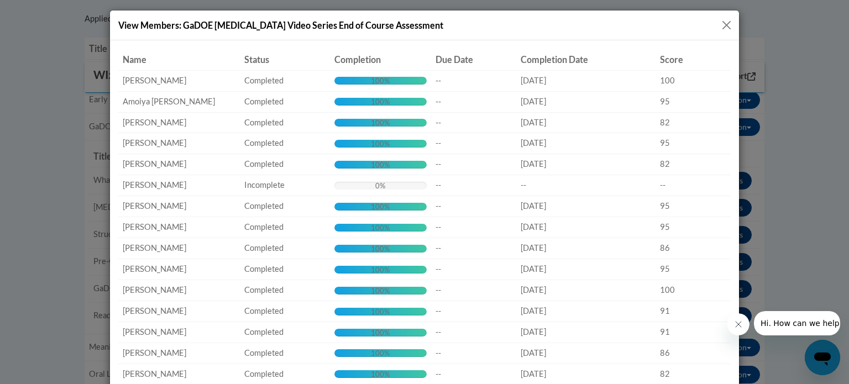
click at [719, 19] on button "Close" at bounding box center [726, 25] width 14 height 14
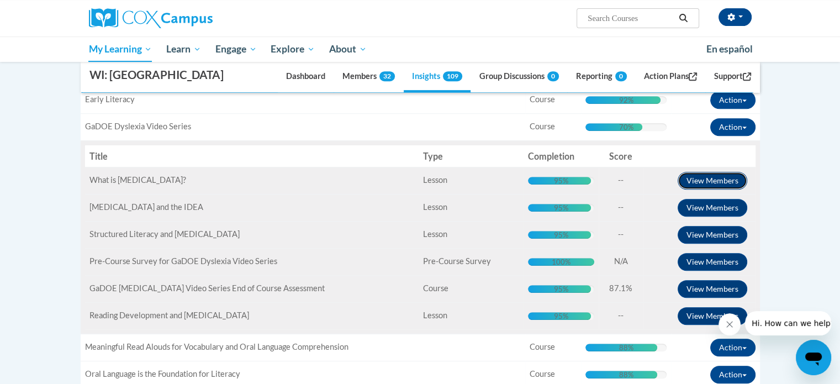
click at [698, 180] on button "View Members" at bounding box center [713, 181] width 70 height 18
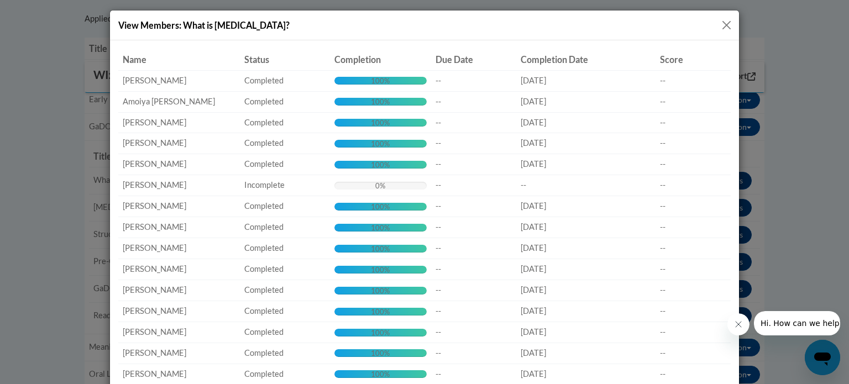
click at [719, 25] on button "Close" at bounding box center [726, 25] width 14 height 14
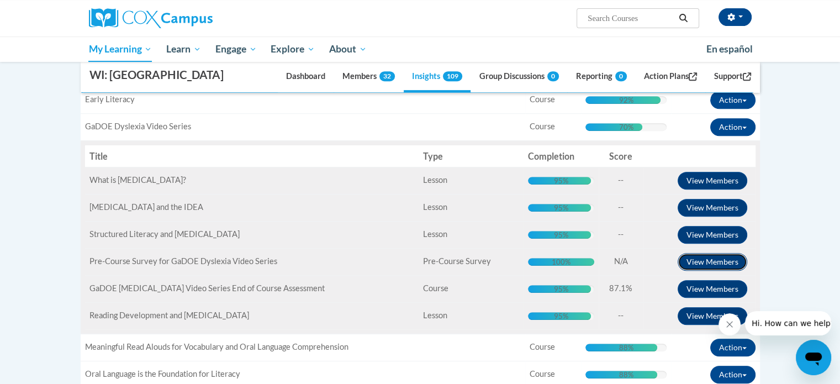
click at [696, 260] on button "View Members" at bounding box center [713, 262] width 70 height 18
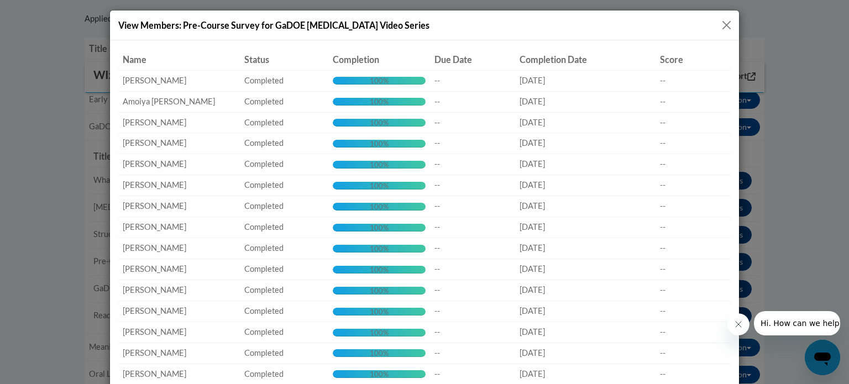
click at [724, 20] on button "Close" at bounding box center [726, 25] width 14 height 14
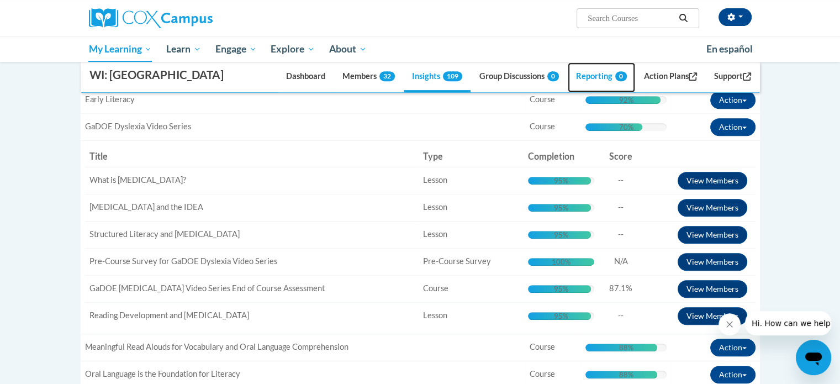
click at [588, 73] on link "Reporting 0" at bounding box center [601, 77] width 67 height 30
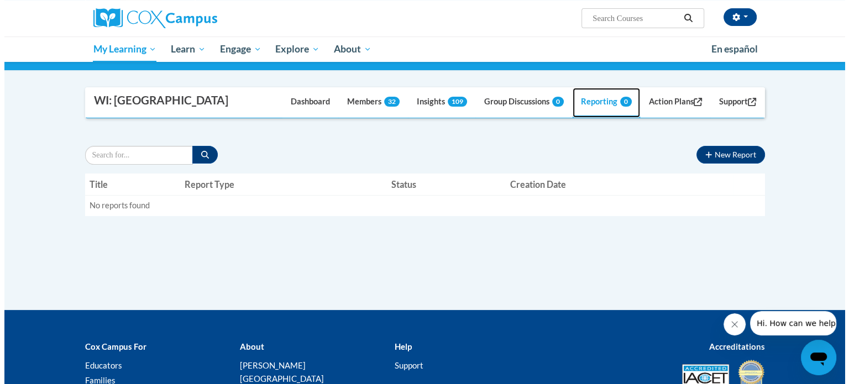
scroll to position [203, 0]
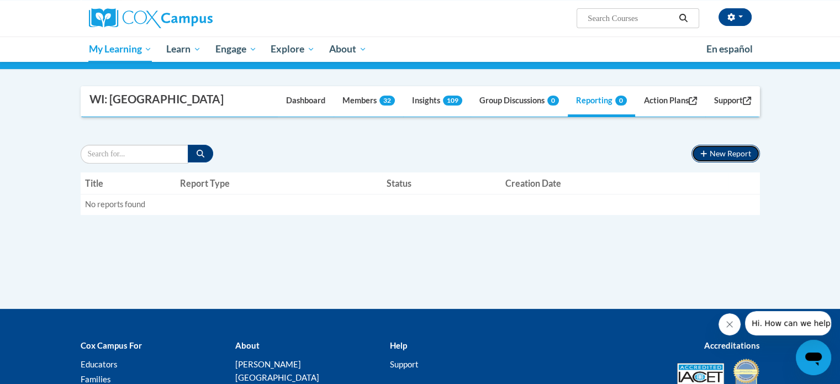
click at [716, 154] on button "New Report" at bounding box center [726, 154] width 68 height 18
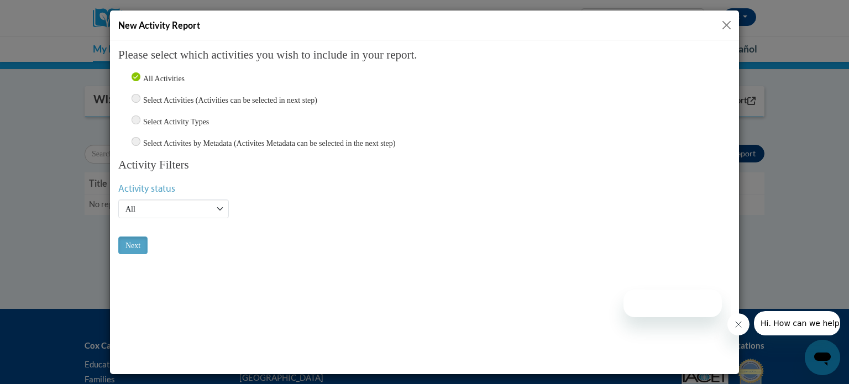
scroll to position [0, 0]
click at [136, 96] on input "Select Activities (Activities can be selected in next step)" at bounding box center [136, 97] width 9 height 9
radio input "true"
click at [134, 239] on input "Next" at bounding box center [132, 245] width 29 height 18
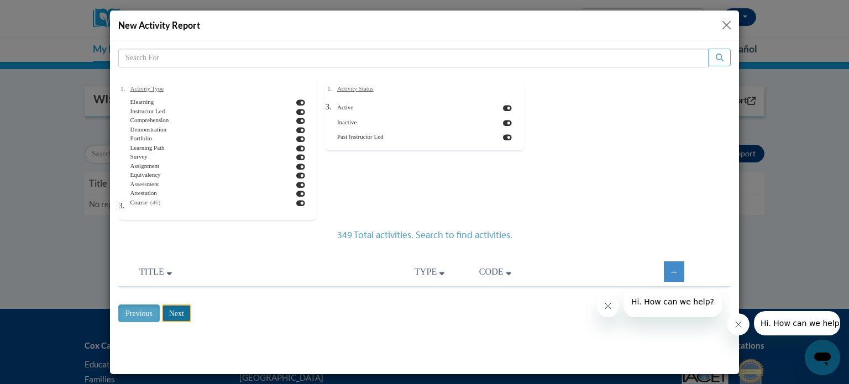
click at [176, 315] on input "Next" at bounding box center [176, 313] width 29 height 18
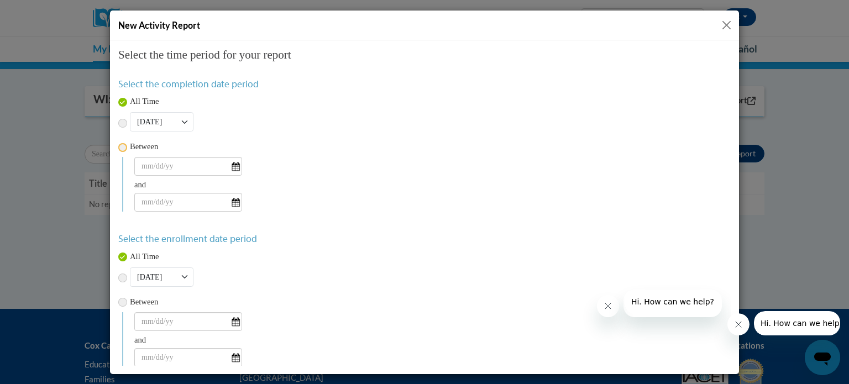
click at [123, 145] on input "radio" at bounding box center [122, 147] width 9 height 9
radio input "true"
click at [235, 165] on input "text" at bounding box center [188, 165] width 108 height 19
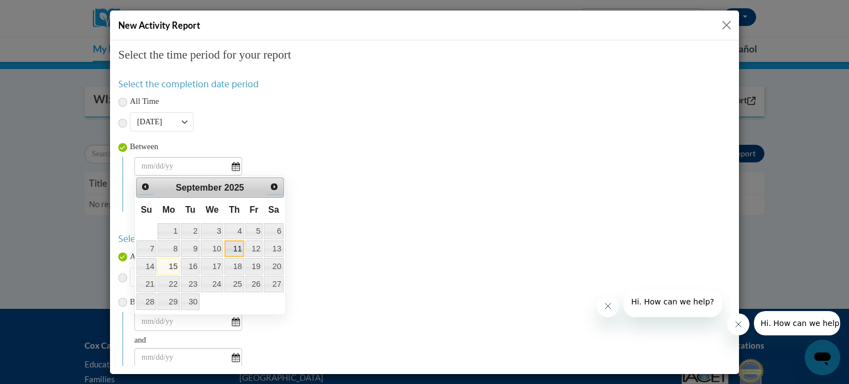
click at [238, 246] on link "11" at bounding box center [234, 248] width 20 height 17
type input "09/11/2025"
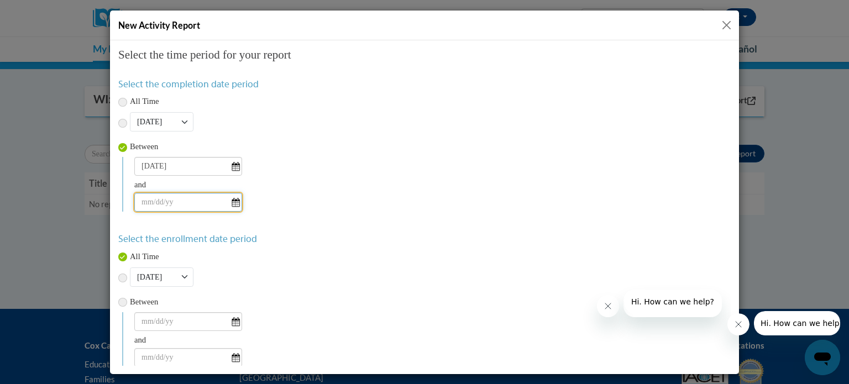
click at [235, 199] on input "text" at bounding box center [188, 201] width 108 height 19
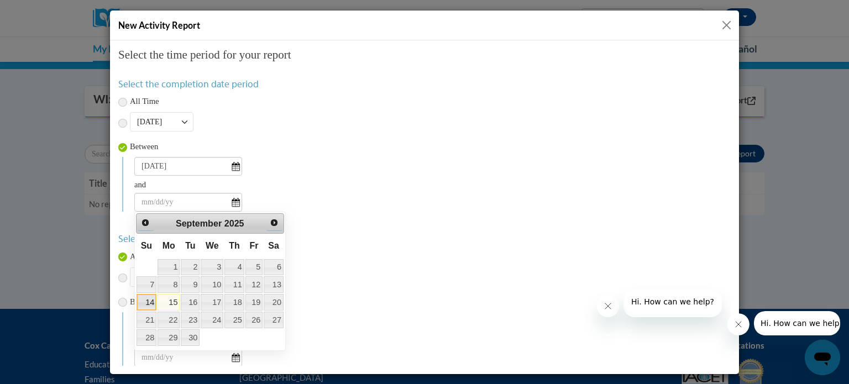
click at [145, 299] on link "14" at bounding box center [146, 301] width 20 height 17
type input "[DATE]"
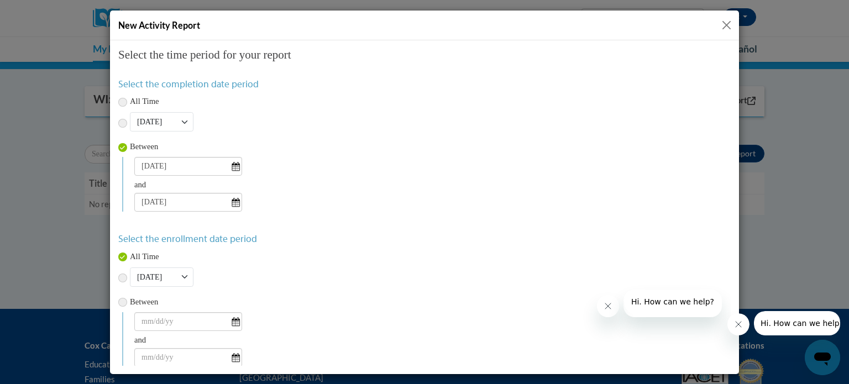
click at [295, 233] on h4 "Select the enrollment date period" at bounding box center [424, 238] width 612 height 12
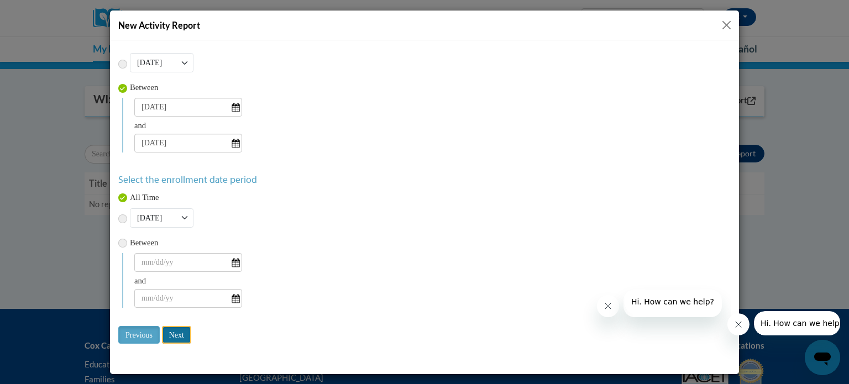
click at [187, 335] on input "Next" at bounding box center [176, 334] width 29 height 18
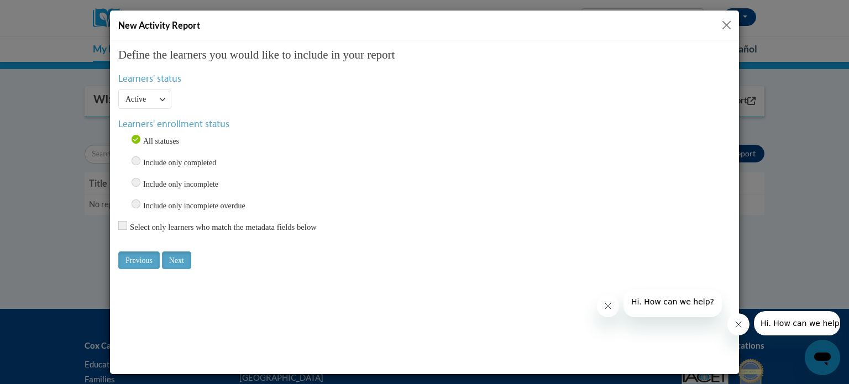
scroll to position [0, 0]
click at [181, 255] on input "Next" at bounding box center [176, 260] width 29 height 18
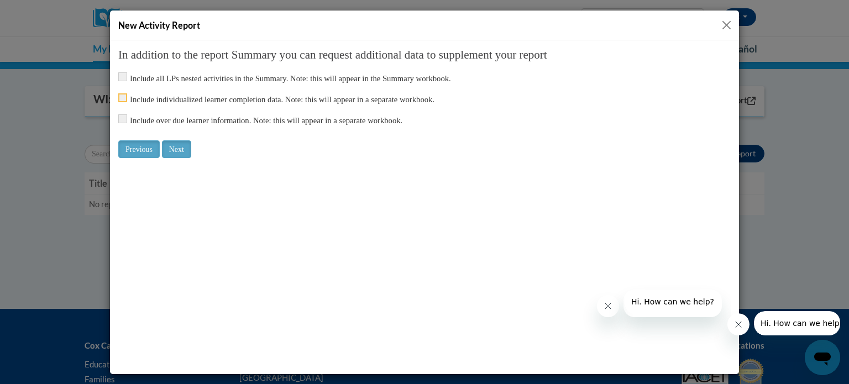
click at [120, 96] on input "checkbox" at bounding box center [122, 97] width 9 height 9
checkbox input "true"
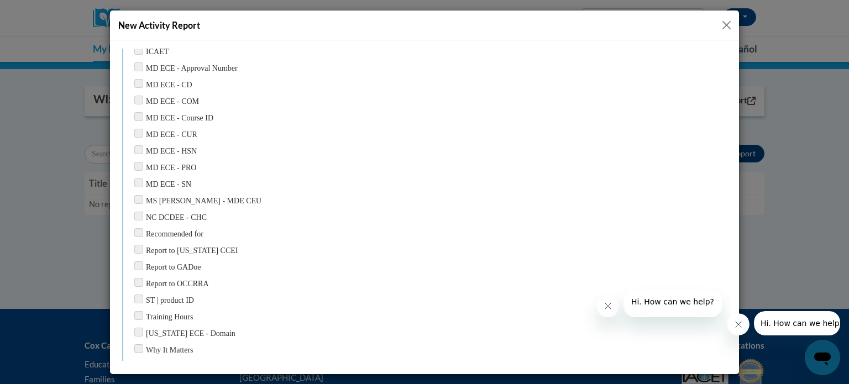
scroll to position [1470, 0]
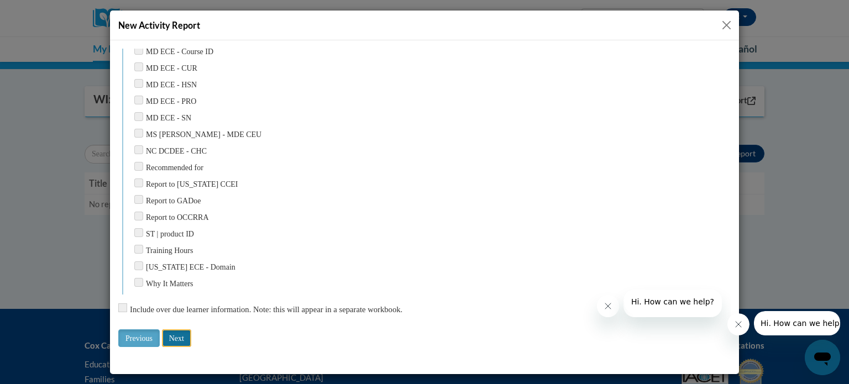
click at [180, 336] on input "Next" at bounding box center [176, 338] width 29 height 18
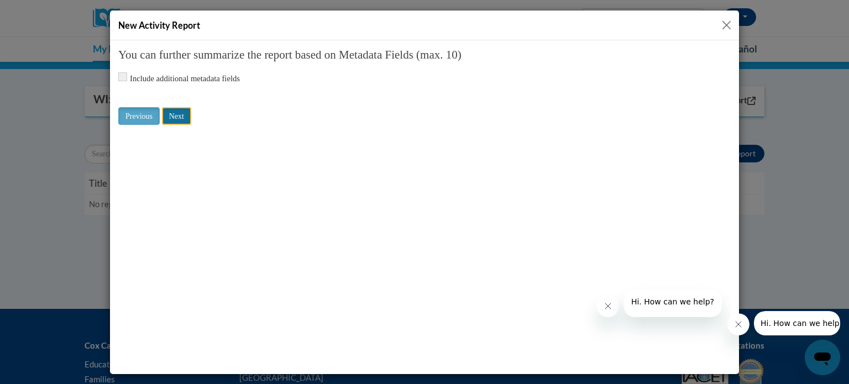
click at [180, 120] on input "Next" at bounding box center [176, 116] width 29 height 18
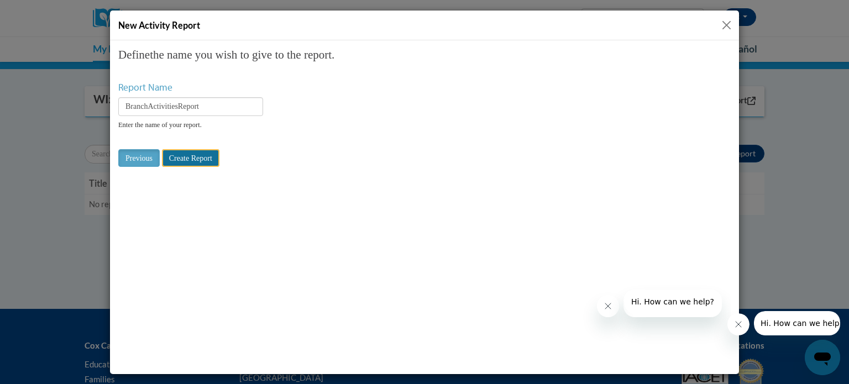
click at [199, 158] on input "Create Report" at bounding box center [190, 158] width 57 height 18
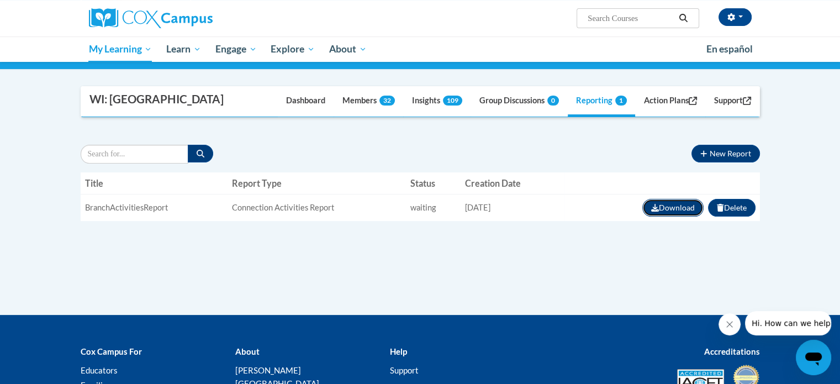
click at [681, 207] on button "Download" at bounding box center [673, 208] width 61 height 18
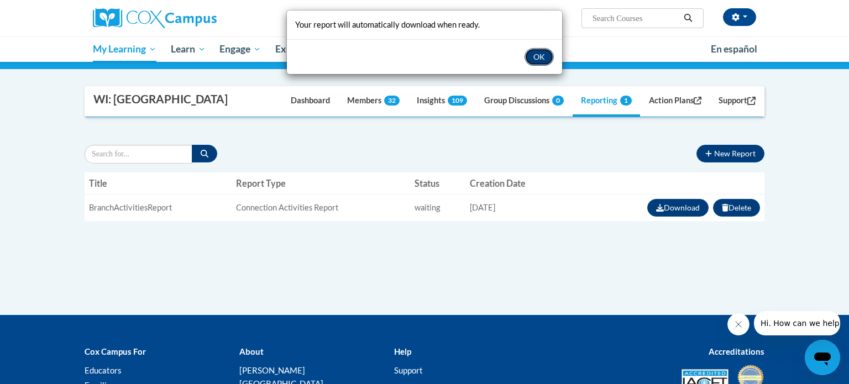
click at [540, 60] on button "OK" at bounding box center [538, 57] width 29 height 18
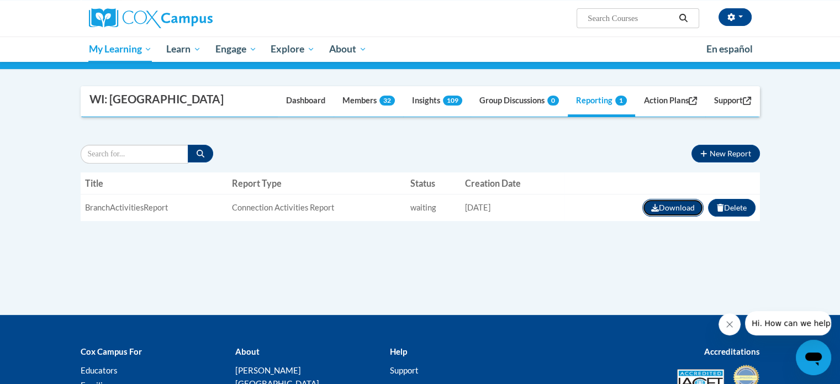
click at [654, 209] on icon "button" at bounding box center [655, 208] width 8 height 8
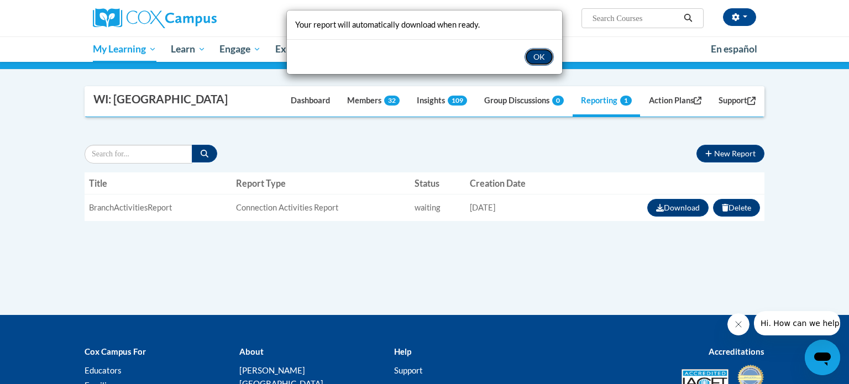
click at [541, 57] on button "OK" at bounding box center [538, 57] width 29 height 18
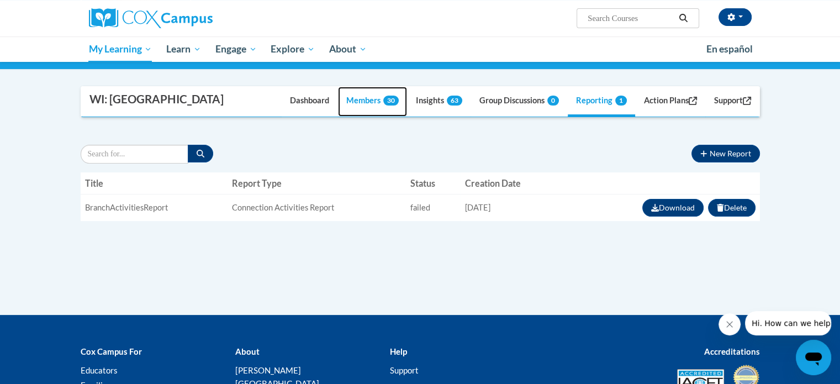
click at [357, 102] on link "Members 30" at bounding box center [372, 102] width 69 height 30
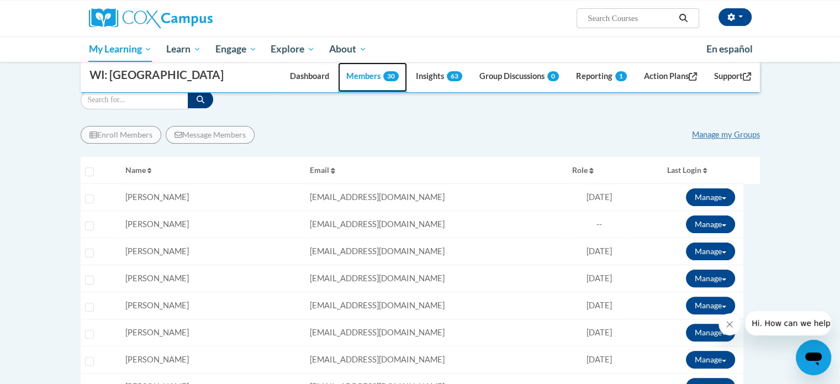
scroll to position [234, 0]
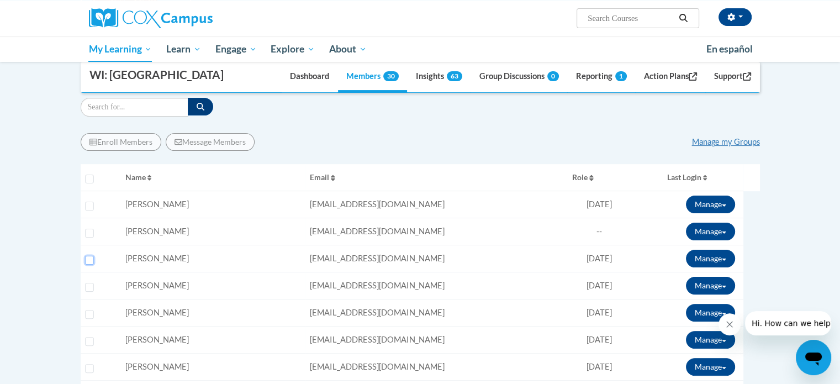
click at [89, 259] on input "Select learner" at bounding box center [89, 260] width 9 height 9
checkbox input "true"
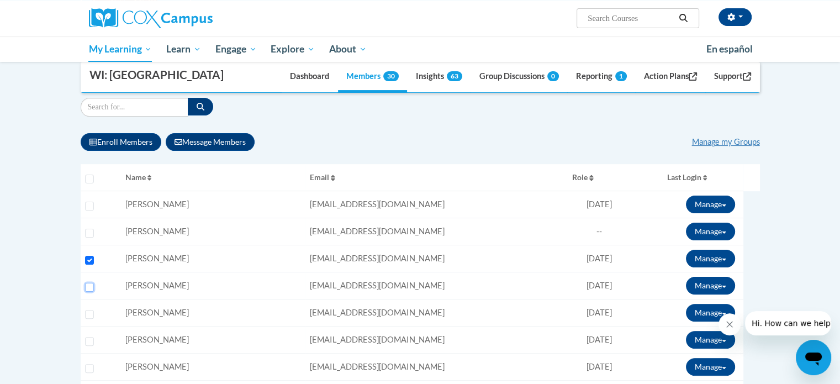
click at [86, 287] on input "Select learner" at bounding box center [89, 287] width 9 height 9
checkbox input "true"
click at [90, 314] on input "Select learner" at bounding box center [89, 314] width 9 height 9
checkbox input "true"
click at [88, 370] on input "Select learner" at bounding box center [89, 368] width 9 height 9
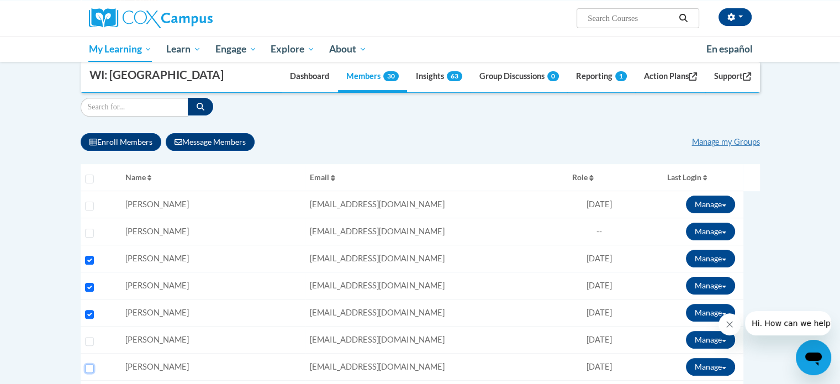
checkbox input "true"
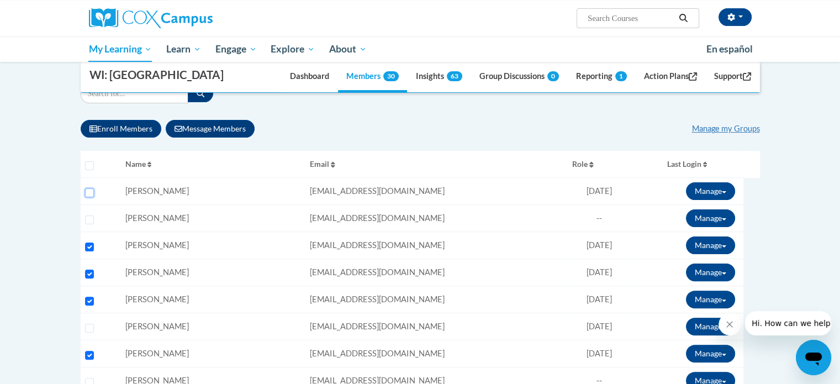
click at [90, 191] on input "Select learner" at bounding box center [89, 192] width 9 height 9
checkbox input "true"
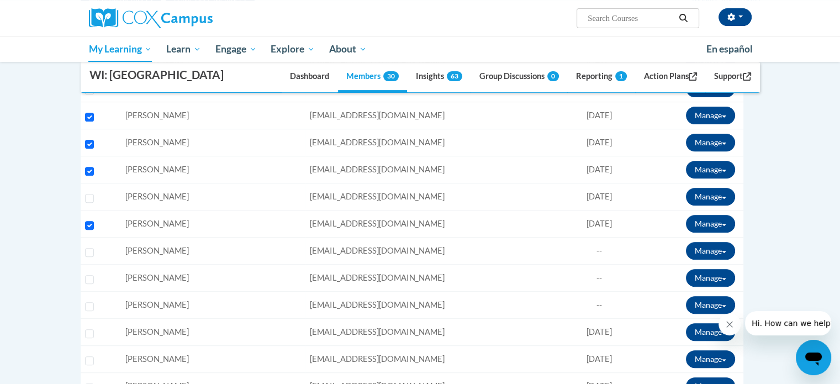
scroll to position [411, 0]
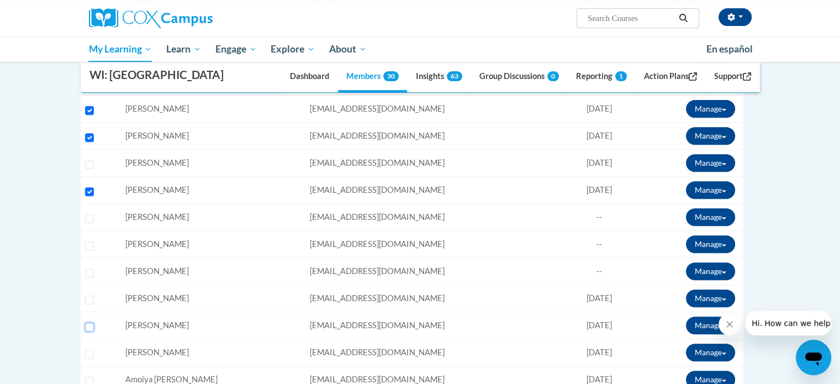
click at [87, 325] on input "Select learner" at bounding box center [89, 327] width 9 height 9
checkbox input "true"
drag, startPoint x: 191, startPoint y: 329, endPoint x: 88, endPoint y: 353, distance: 106.1
click at [88, 353] on input "Select learner" at bounding box center [89, 354] width 9 height 9
checkbox input "true"
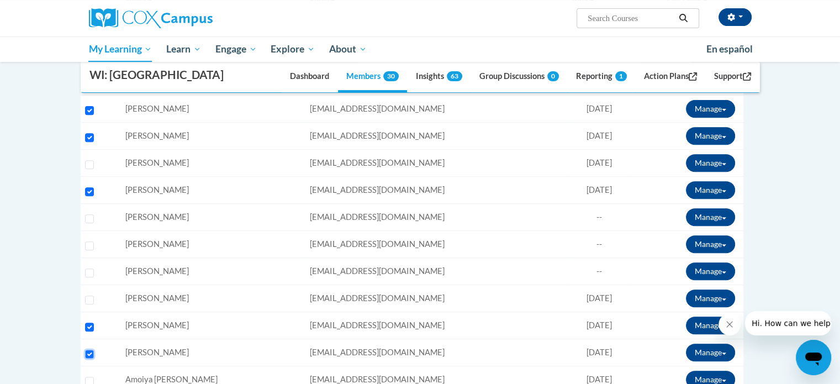
scroll to position [450, 0]
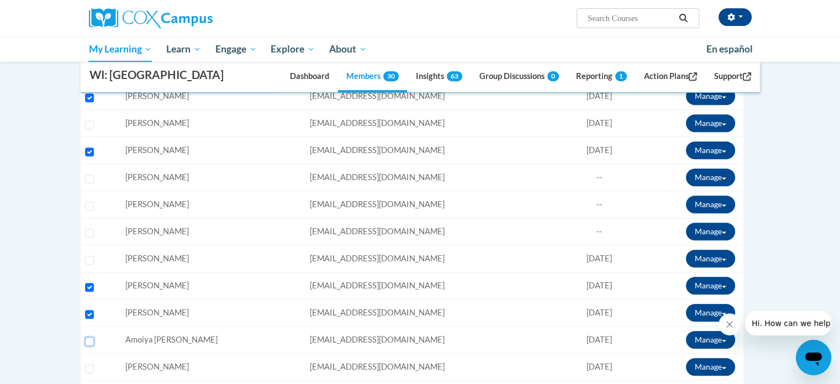
click at [88, 341] on input "Select learner" at bounding box center [89, 341] width 9 height 9
checkbox input "true"
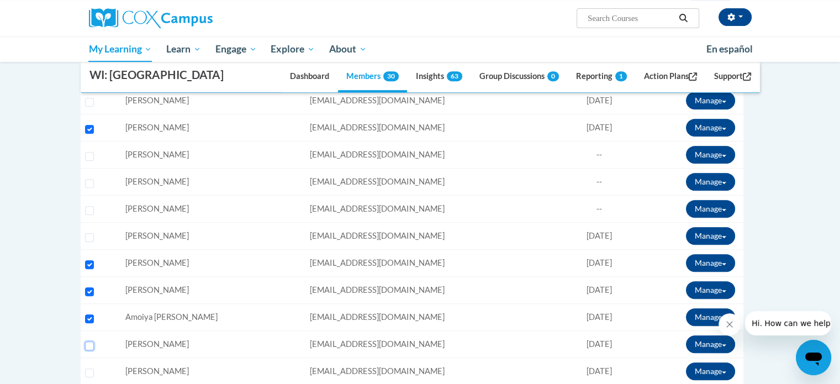
click at [88, 341] on input "Select learner" at bounding box center [89, 345] width 9 height 9
checkbox input "true"
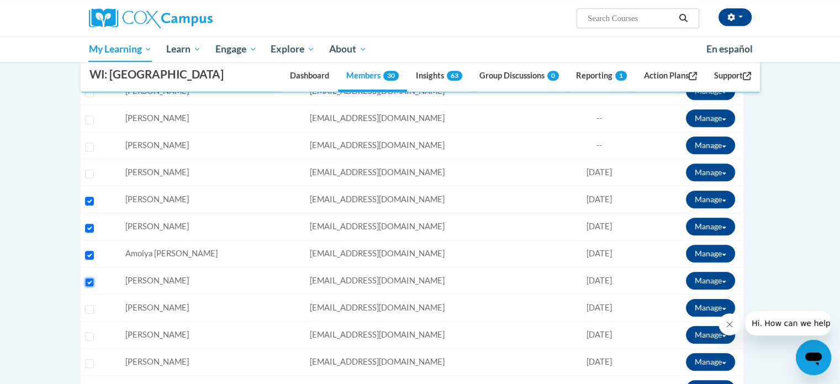
scroll to position [537, 0]
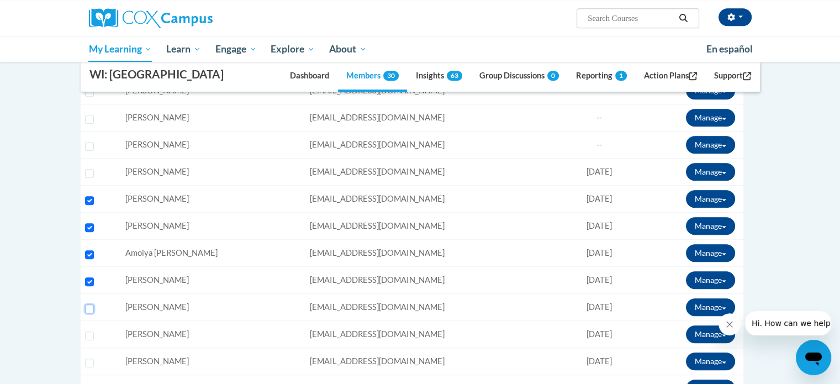
click at [91, 307] on input "Select learner" at bounding box center [89, 308] width 9 height 9
checkbox input "true"
click at [88, 362] on input "Select learner" at bounding box center [89, 363] width 9 height 9
checkbox input "true"
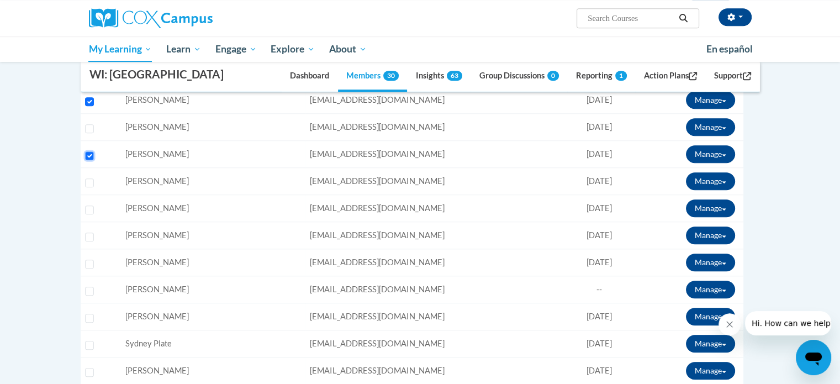
scroll to position [744, 0]
click at [90, 261] on input "Select learner" at bounding box center [89, 264] width 9 height 9
checkbox input "true"
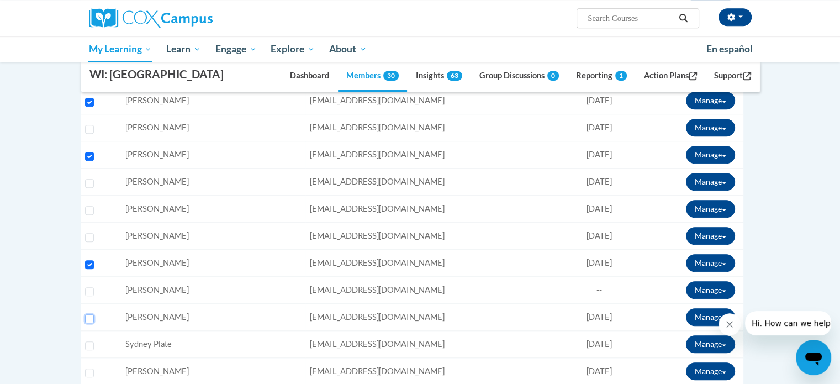
click at [88, 315] on input "Select learner" at bounding box center [89, 318] width 9 height 9
checkbox input "true"
click at [88, 344] on input "Select learner" at bounding box center [89, 345] width 9 height 9
checkbox input "true"
click at [87, 371] on input "Select learner" at bounding box center [89, 373] width 9 height 9
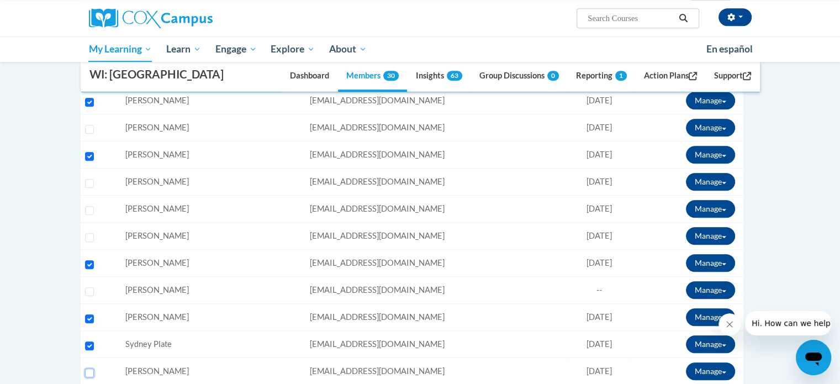
checkbox input "true"
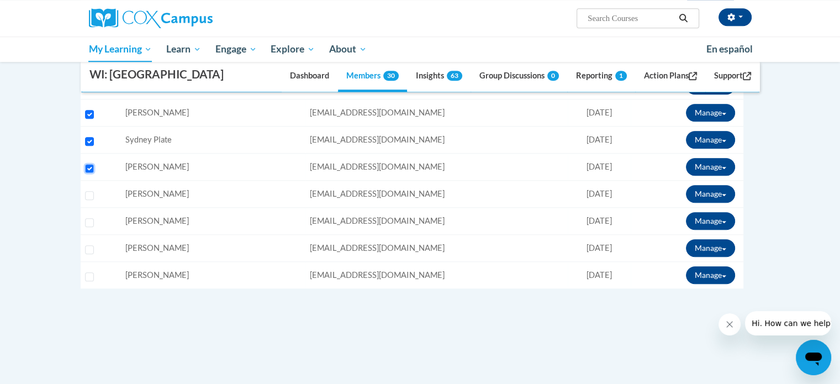
scroll to position [949, 0]
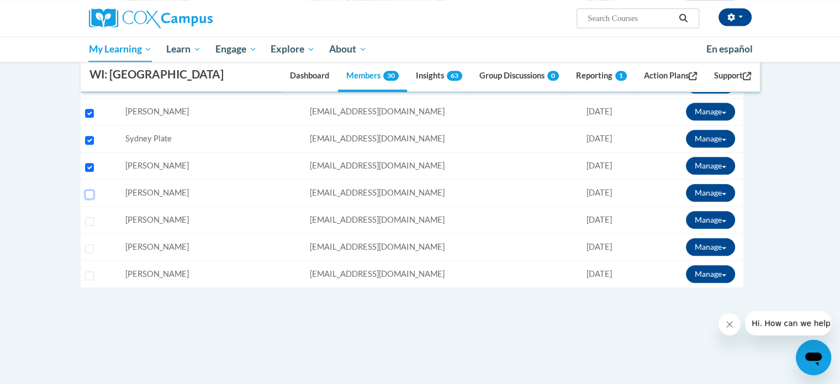
click at [88, 192] on input "Select learner" at bounding box center [89, 194] width 9 height 9
checkbox input "true"
click at [88, 219] on input "Select learner" at bounding box center [89, 221] width 9 height 9
checkbox input "true"
click at [88, 247] on input "Select learner" at bounding box center [89, 248] width 9 height 9
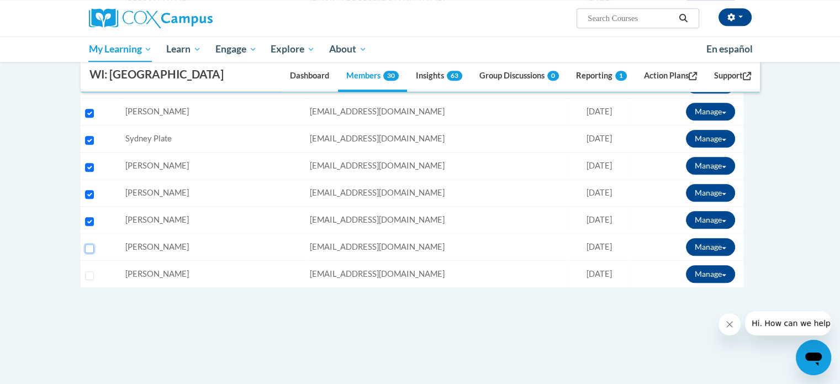
checkbox input "true"
click at [88, 274] on input "Select learner" at bounding box center [89, 275] width 9 height 9
checkbox input "true"
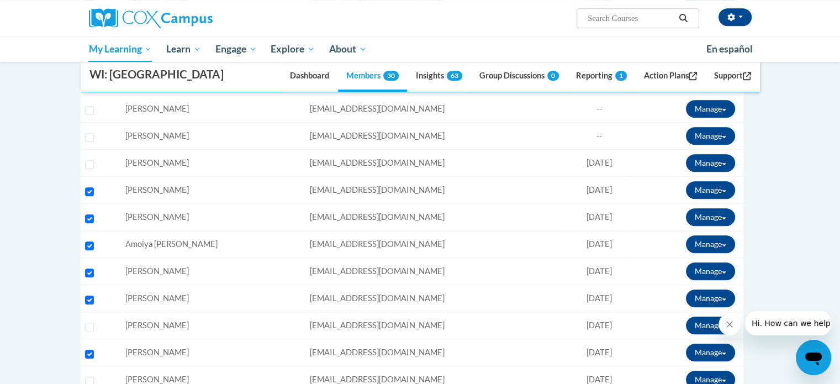
scroll to position [545, 0]
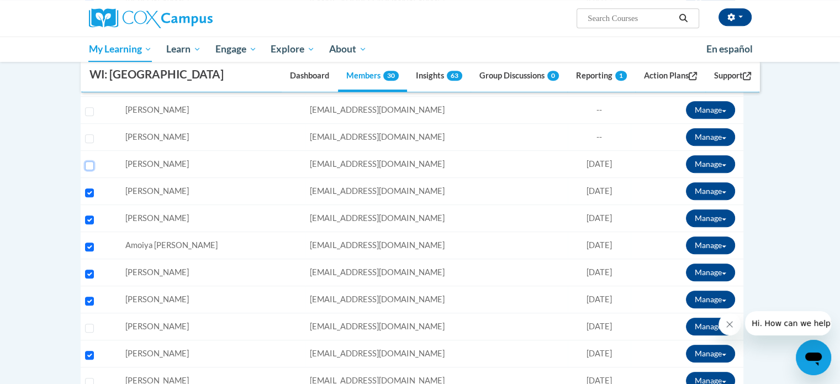
click at [90, 164] on input "Select learner" at bounding box center [89, 165] width 9 height 9
checkbox input "true"
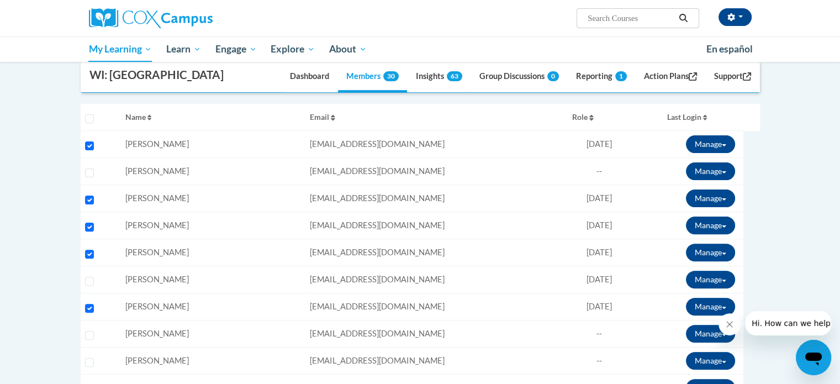
scroll to position [274, 0]
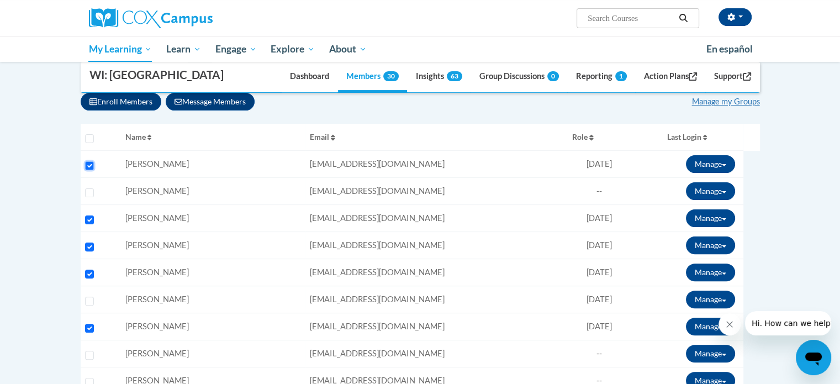
click at [86, 164] on input "Select learner" at bounding box center [89, 165] width 9 height 9
checkbox input "false"
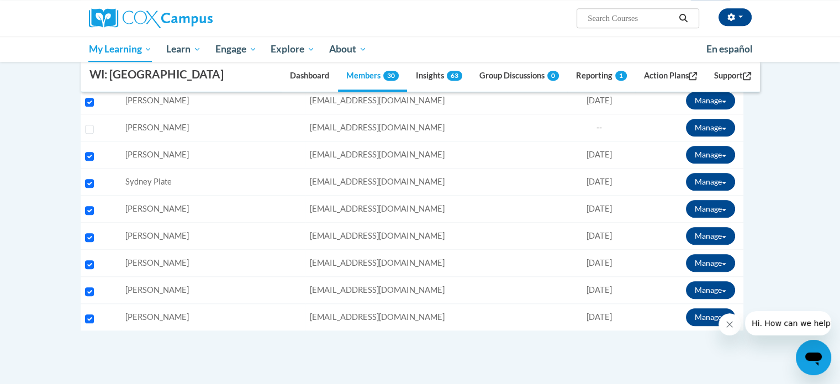
scroll to position [917, 0]
